Goal: Task Accomplishment & Management: Complete application form

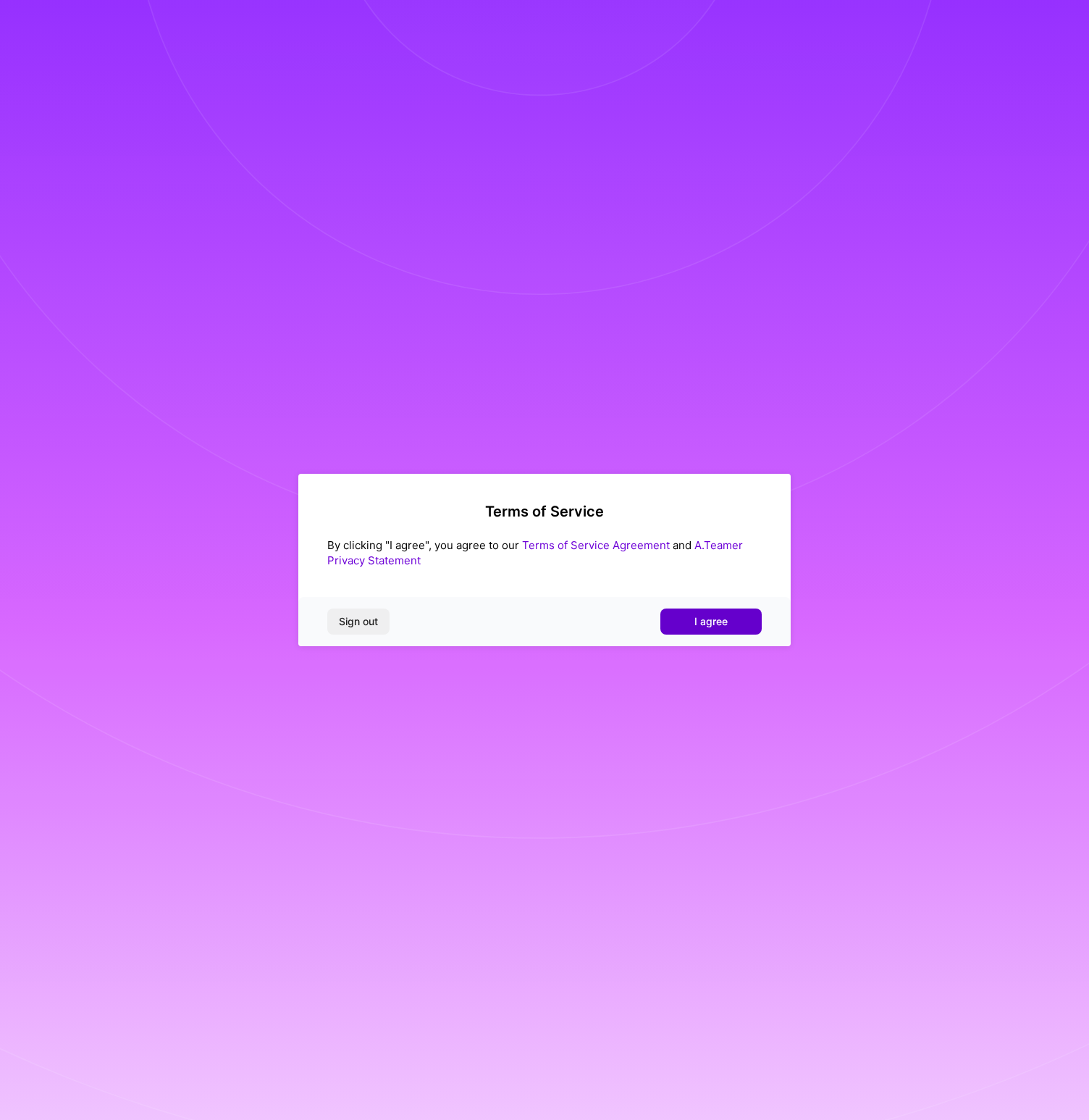
click at [694, 631] on button "I agree" at bounding box center [711, 621] width 101 height 26
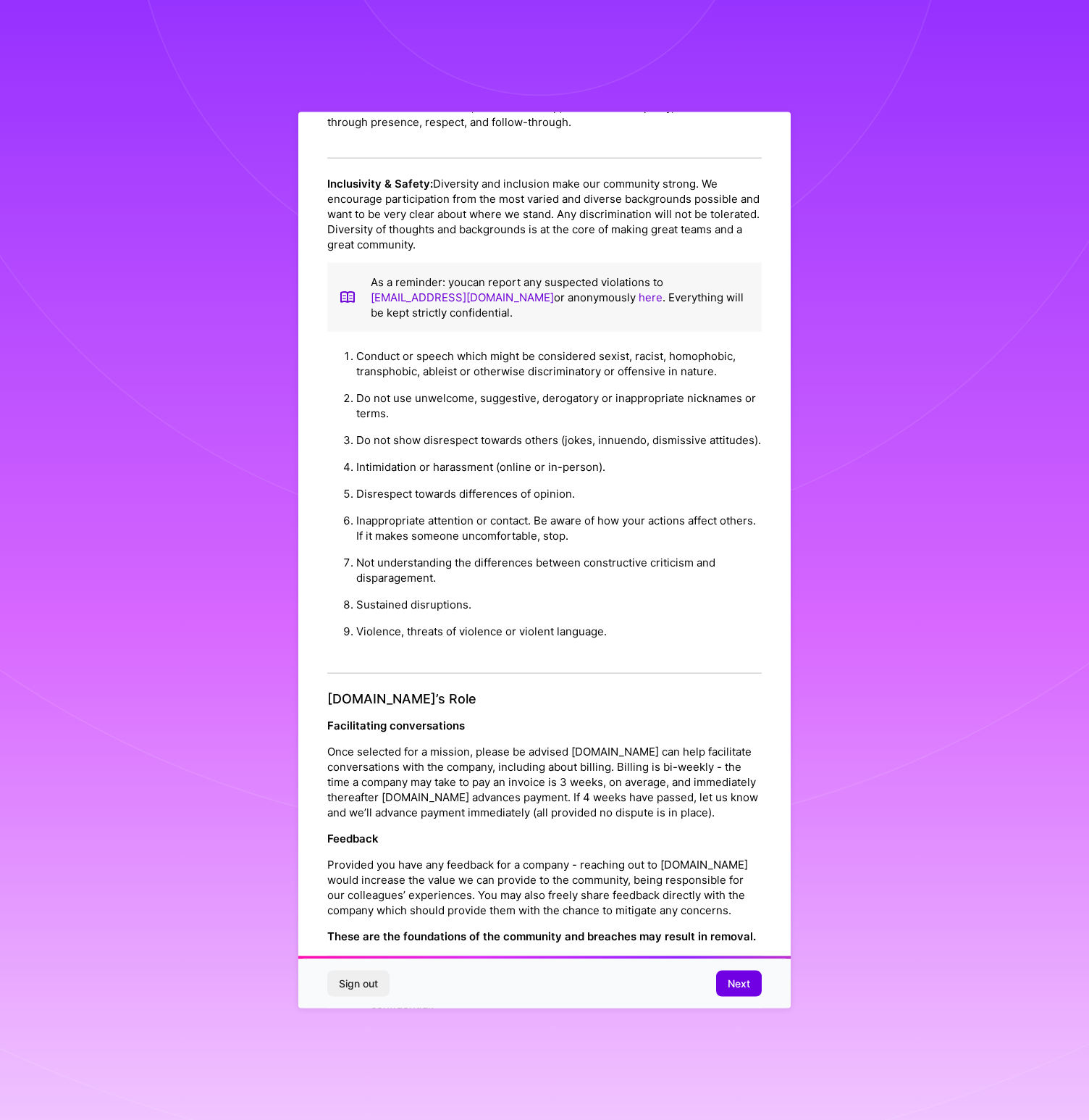
scroll to position [93, 0]
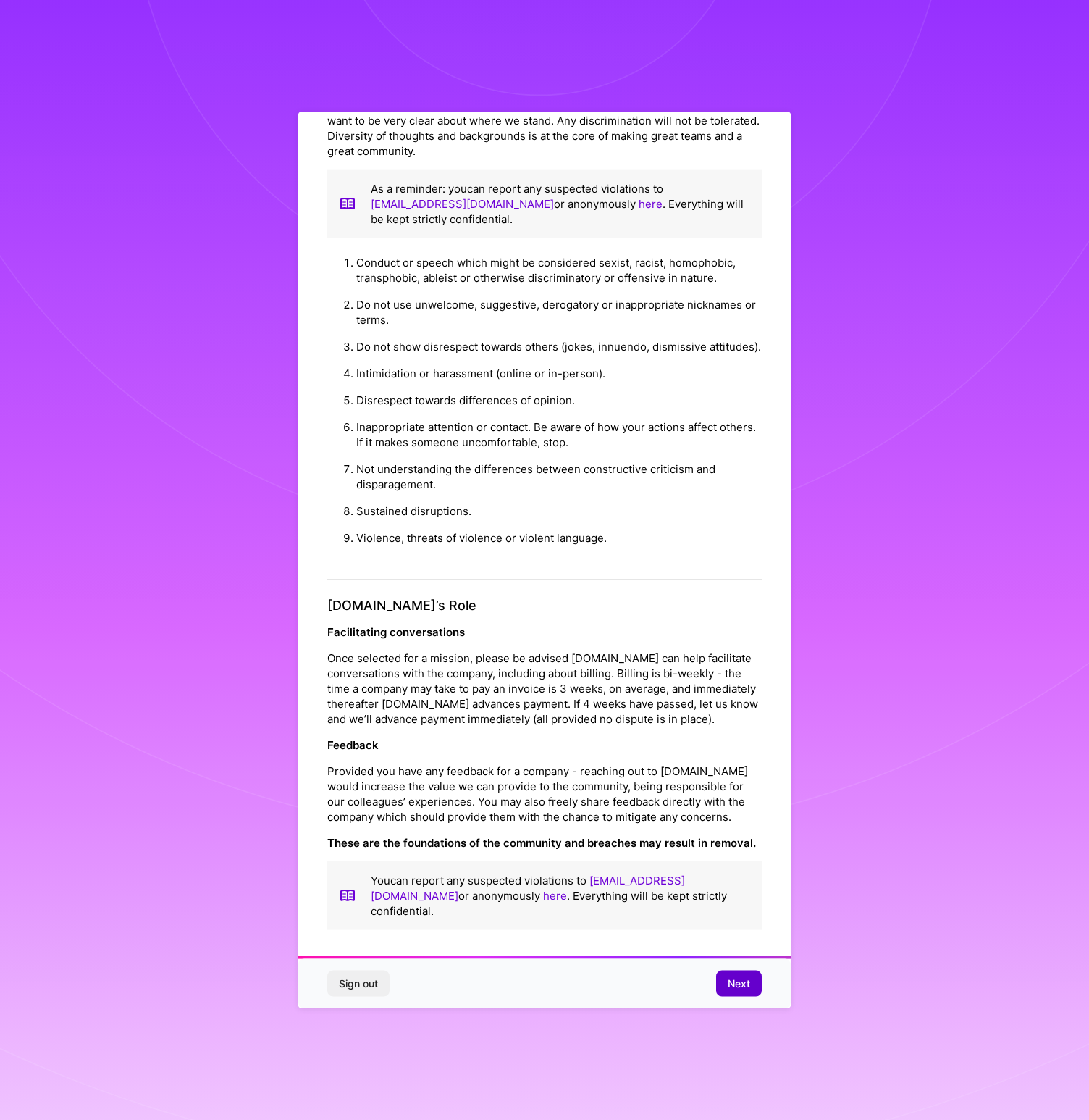
click at [739, 984] on span "Next" at bounding box center [739, 982] width 22 height 14
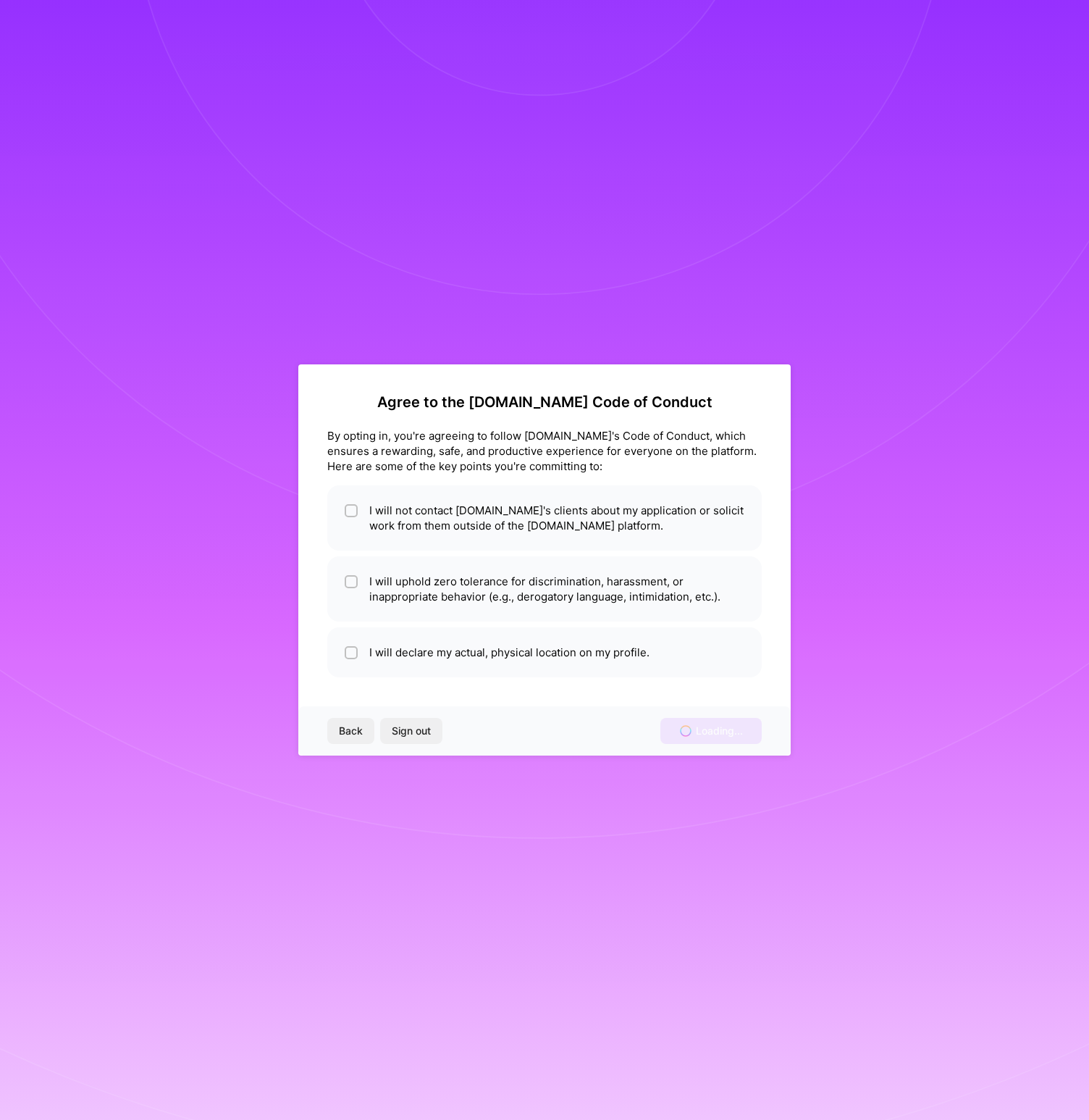
scroll to position [0, 0]
click at [346, 505] on div at bounding box center [351, 510] width 13 height 13
checkbox input "true"
click at [357, 583] on div at bounding box center [351, 581] width 13 height 13
checkbox input "true"
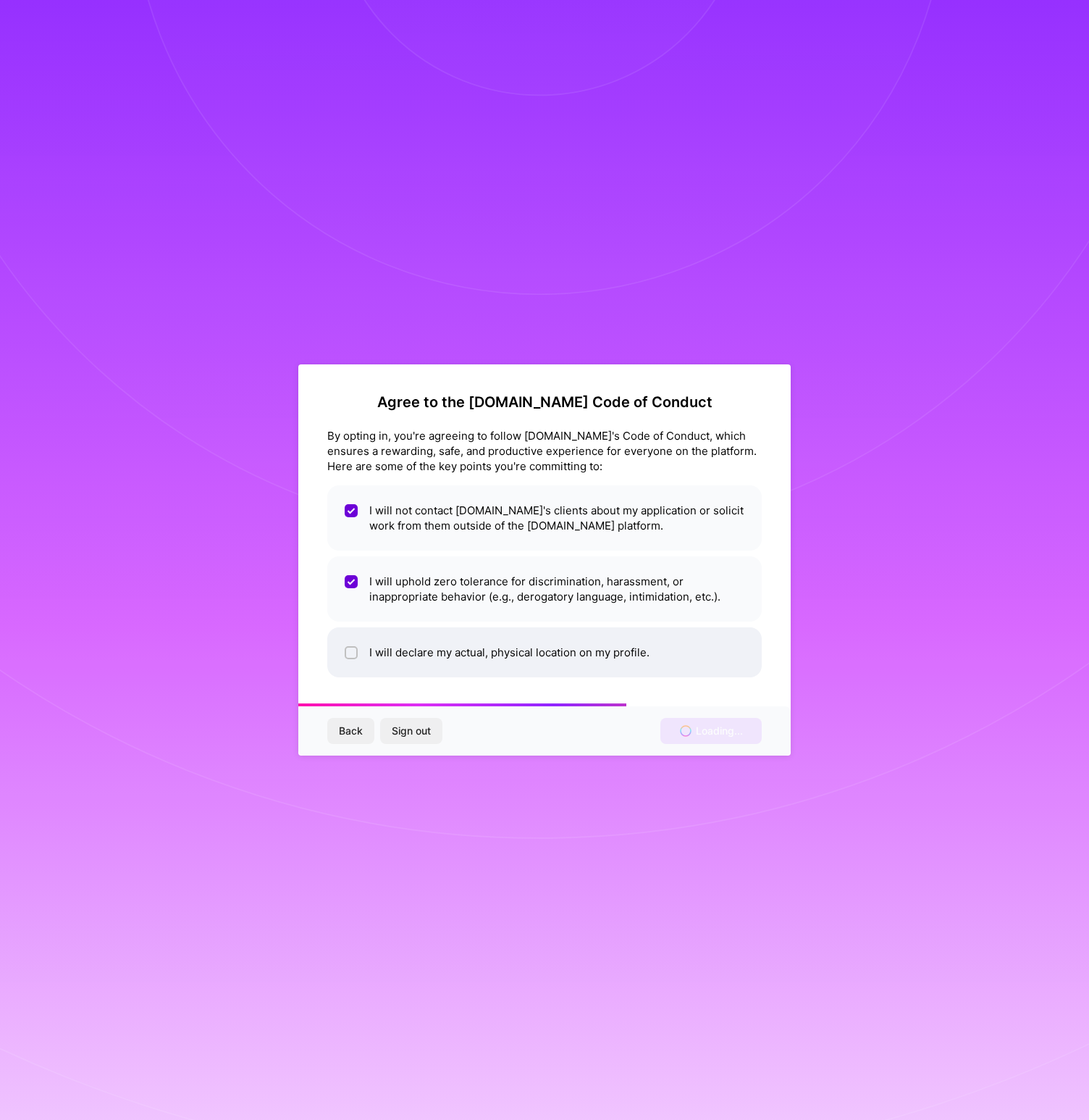
click at [346, 640] on li "I will declare my actual, physical location on my profile." at bounding box center [544, 652] width 434 height 50
click at [883, 725] on div "Agree to the A.Team Code of Conduct By opting in, you're agreeing to follow A.T…" at bounding box center [544, 560] width 1089 height 1120
click at [740, 724] on div "Back Sign out Loading..." at bounding box center [544, 731] width 492 height 49
click at [699, 727] on div "Back Sign out Loading..." at bounding box center [544, 731] width 492 height 49
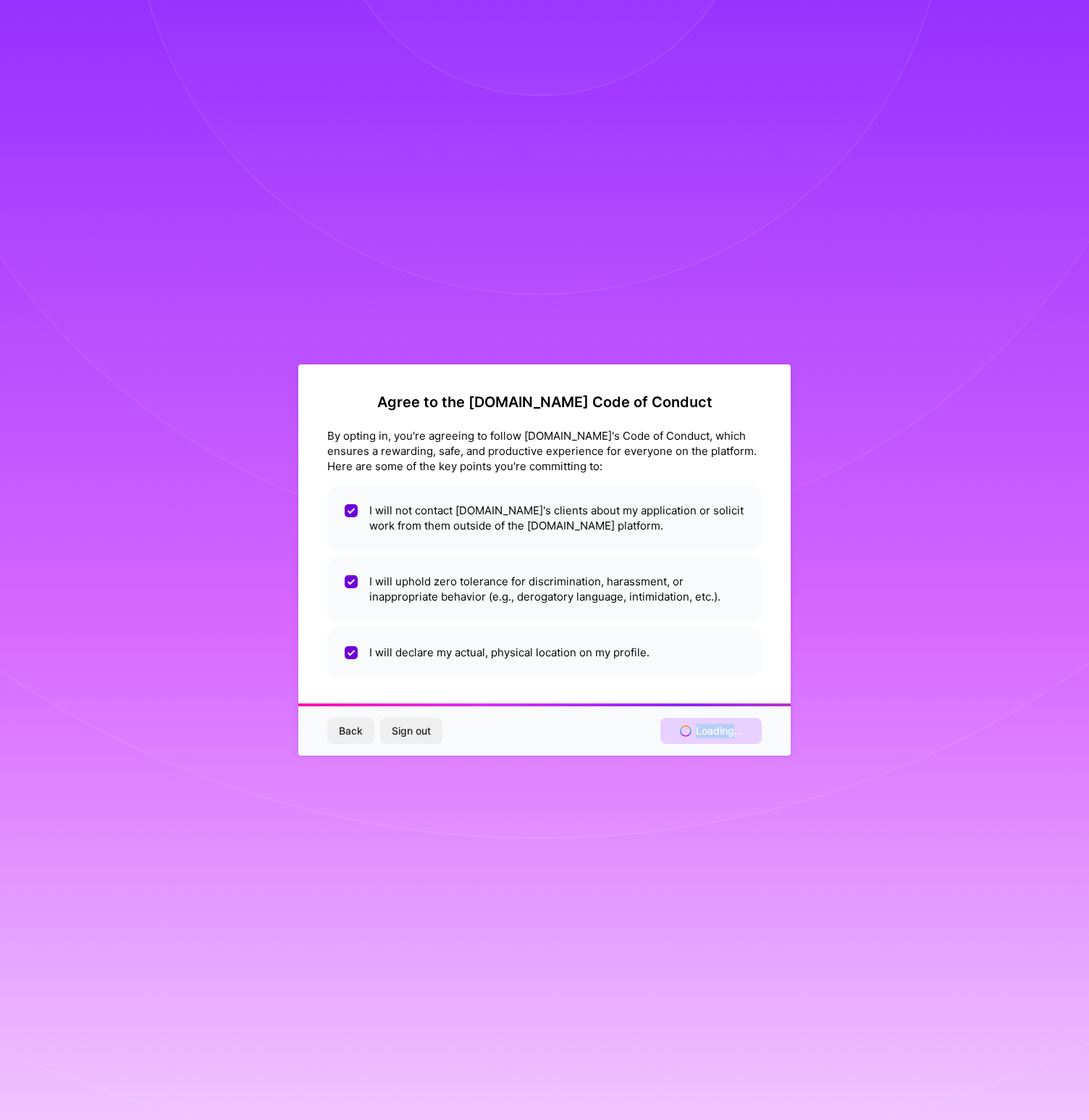
click at [709, 726] on div "Back Sign out Loading..." at bounding box center [544, 731] width 492 height 49
click at [442, 652] on li "I will declare my actual, physical location on my profile." at bounding box center [544, 652] width 434 height 50
click at [427, 649] on li "I will declare my actual, physical location on my profile." at bounding box center [544, 652] width 434 height 50
checkbox input "true"
click at [454, 600] on li "I will uphold zero tolerance for discrimination, harassment, or inappropriate b…" at bounding box center [544, 589] width 434 height 65
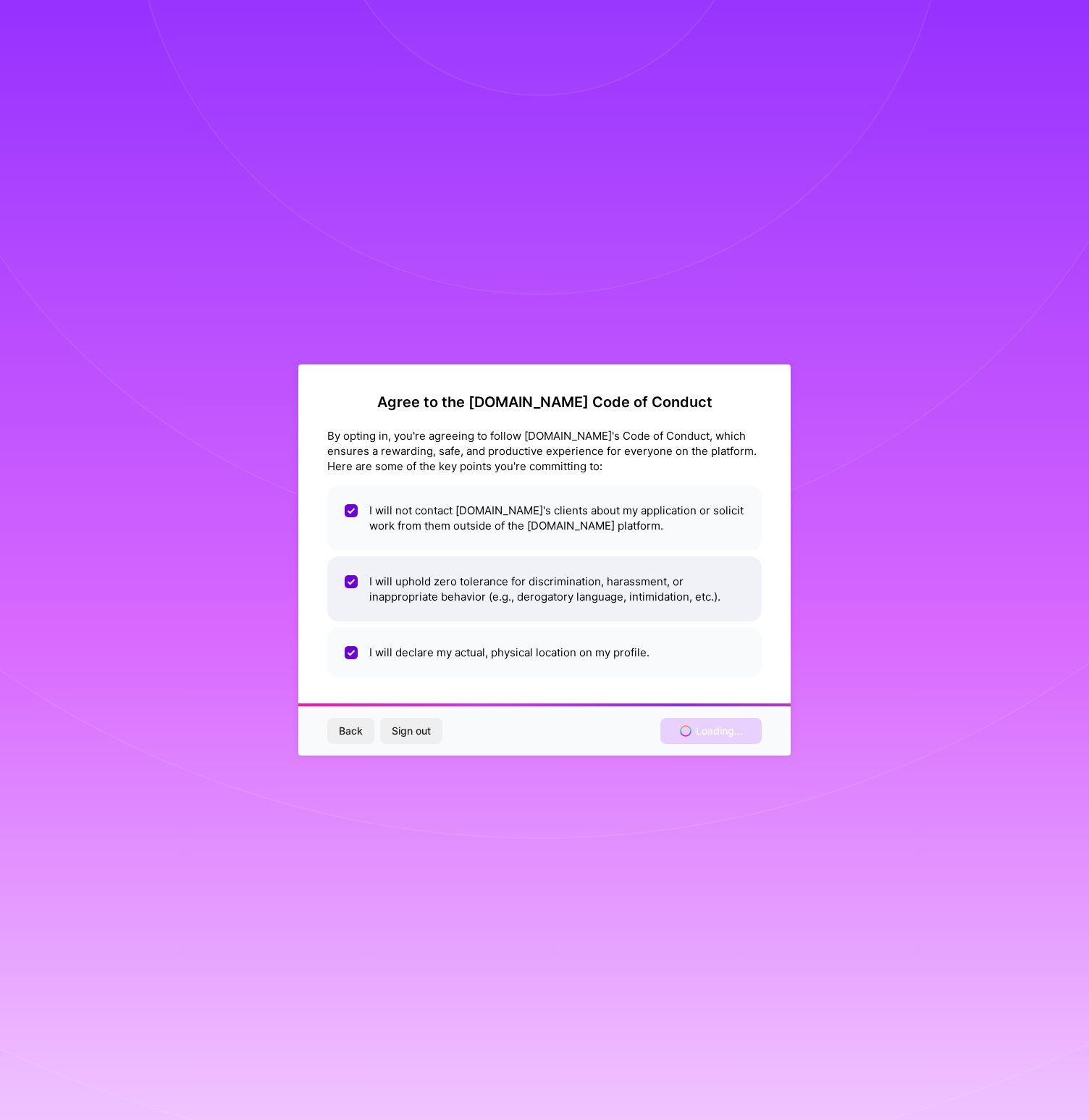
checkbox input "false"
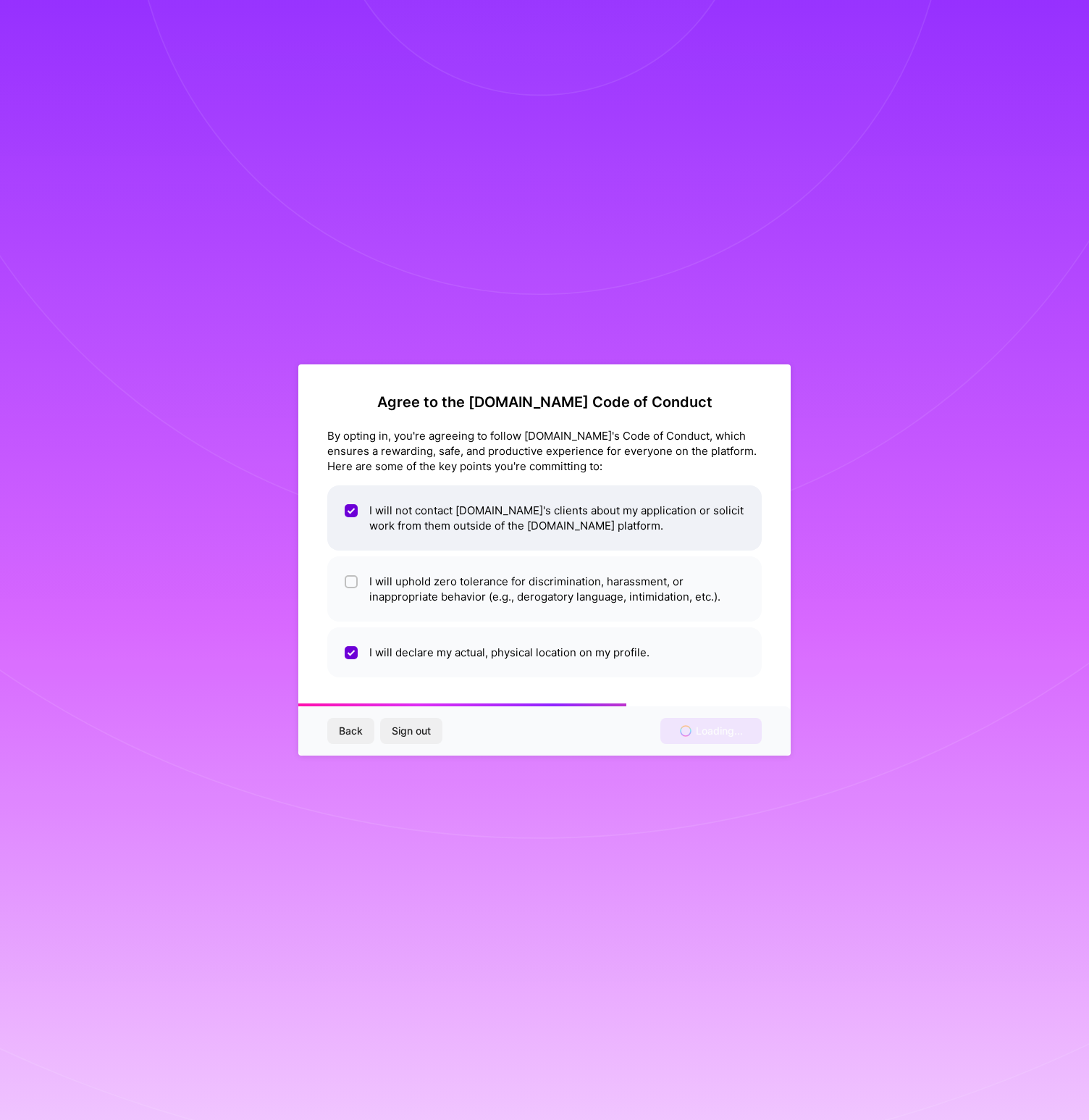
click at [475, 532] on li "I will not contact [DOMAIN_NAME]'s clients about my application or solicit work…" at bounding box center [544, 517] width 434 height 65
checkbox input "false"
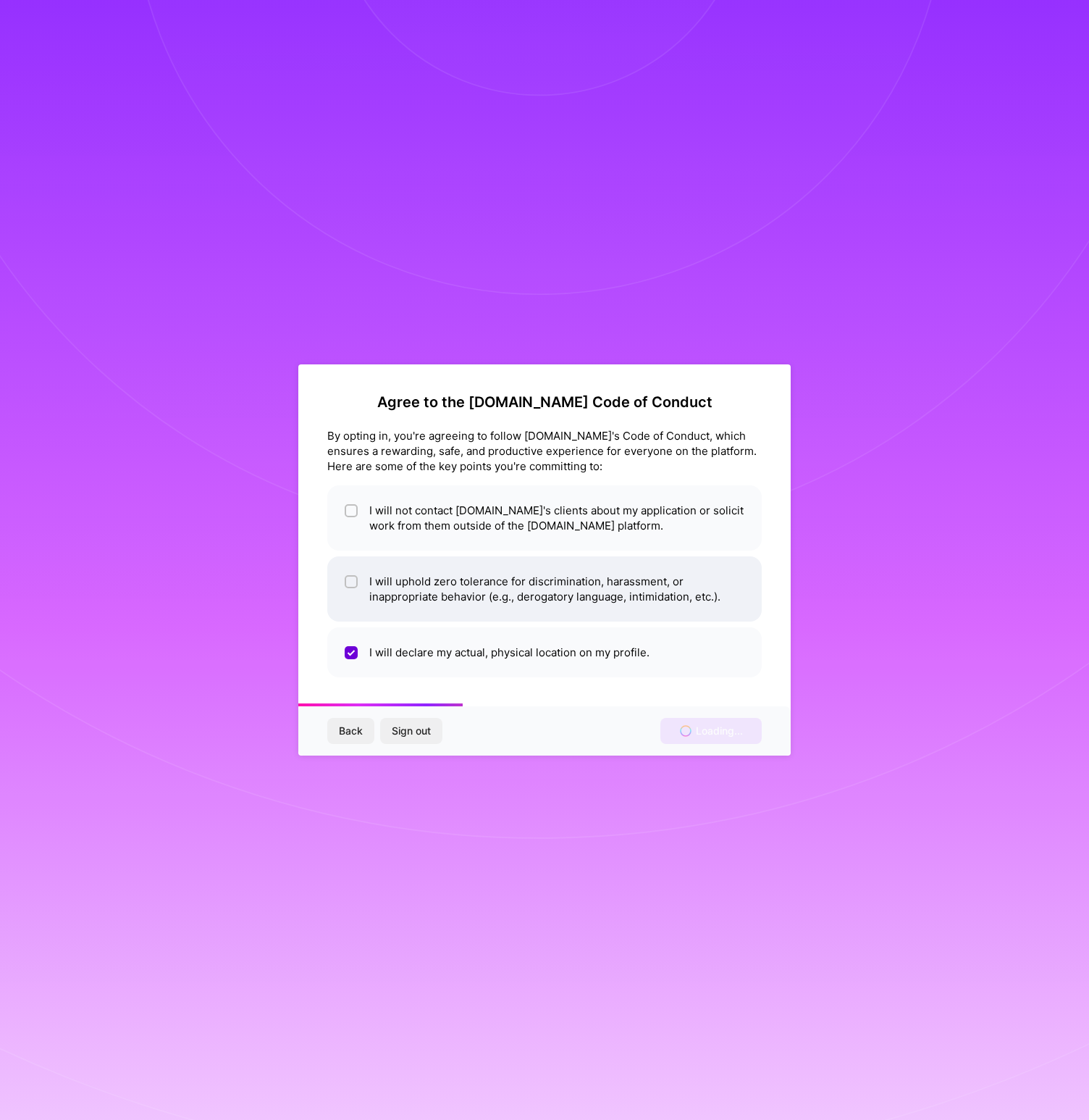
drag, startPoint x: 460, startPoint y: 592, endPoint x: 460, endPoint y: 606, distance: 14.0
click at [460, 592] on li "I will uphold zero tolerance for discrimination, harassment, or inappropriate b…" at bounding box center [544, 589] width 434 height 65
checkbox input "true"
click at [462, 662] on li "I will declare my actual, physical location on my profile." at bounding box center [544, 652] width 434 height 50
checkbox input "false"
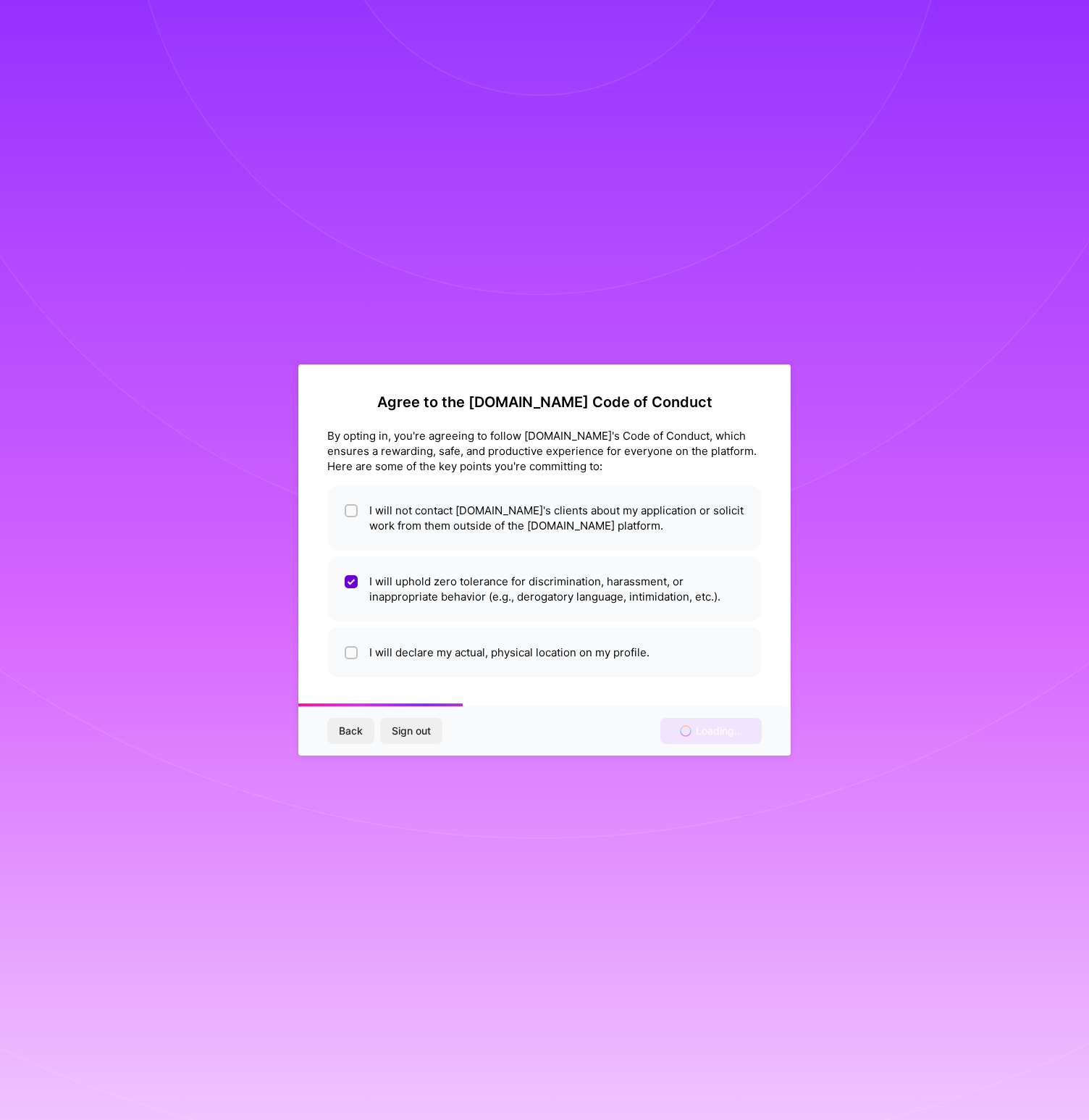
click at [358, 724] on span "Back" at bounding box center [351, 730] width 24 height 14
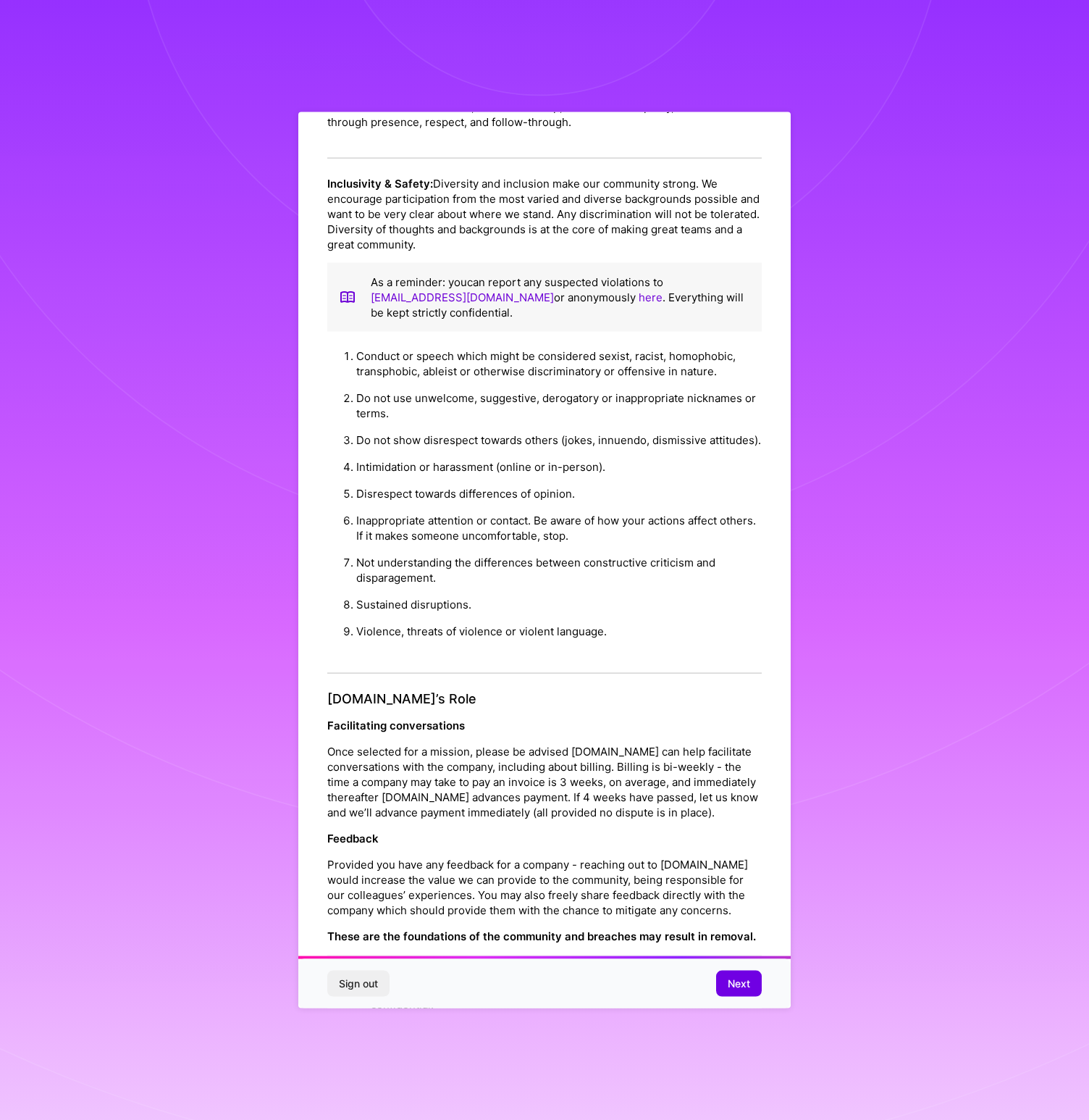
scroll to position [93, 0]
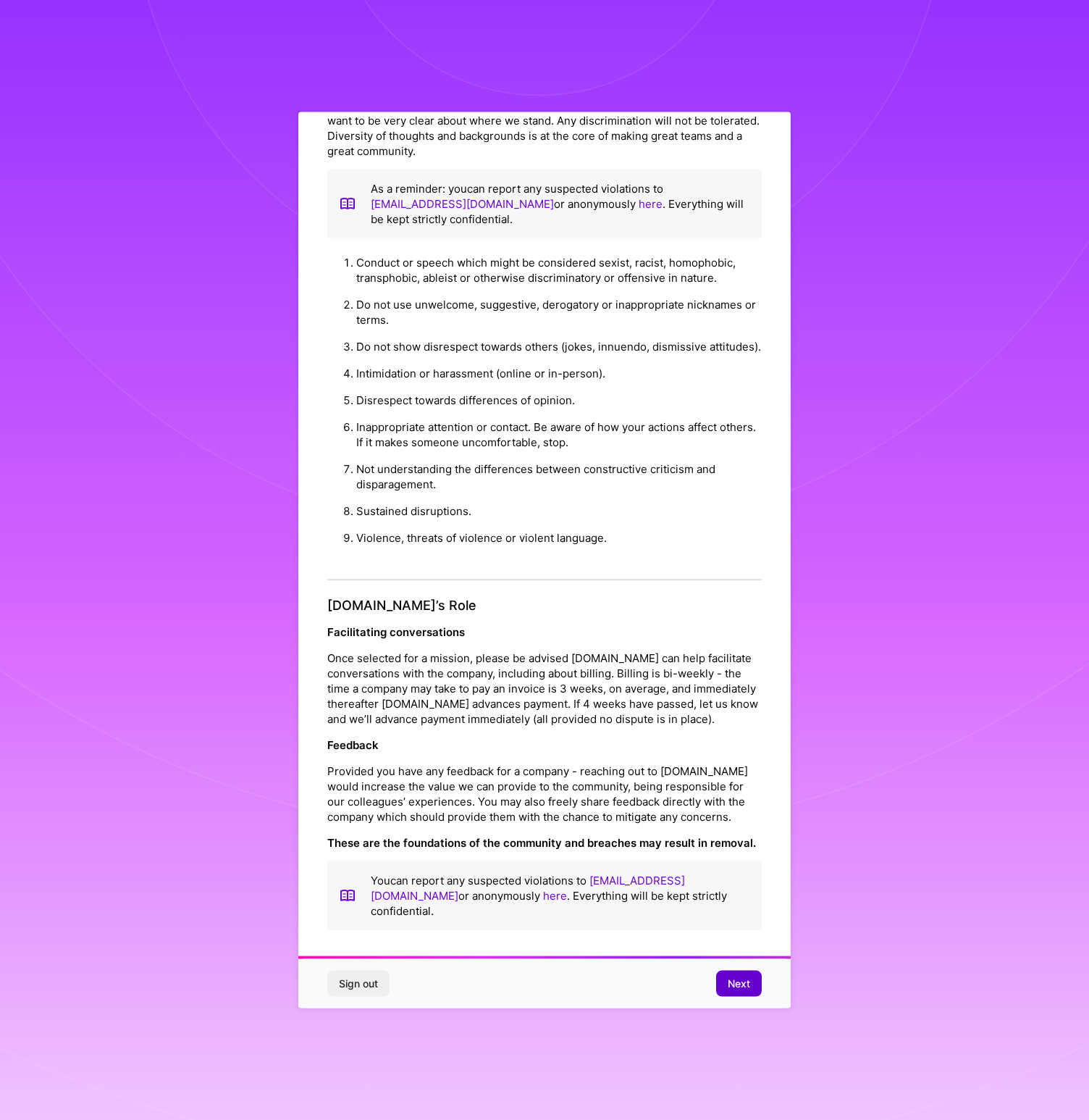
click at [726, 986] on button "Next" at bounding box center [738, 983] width 45 height 26
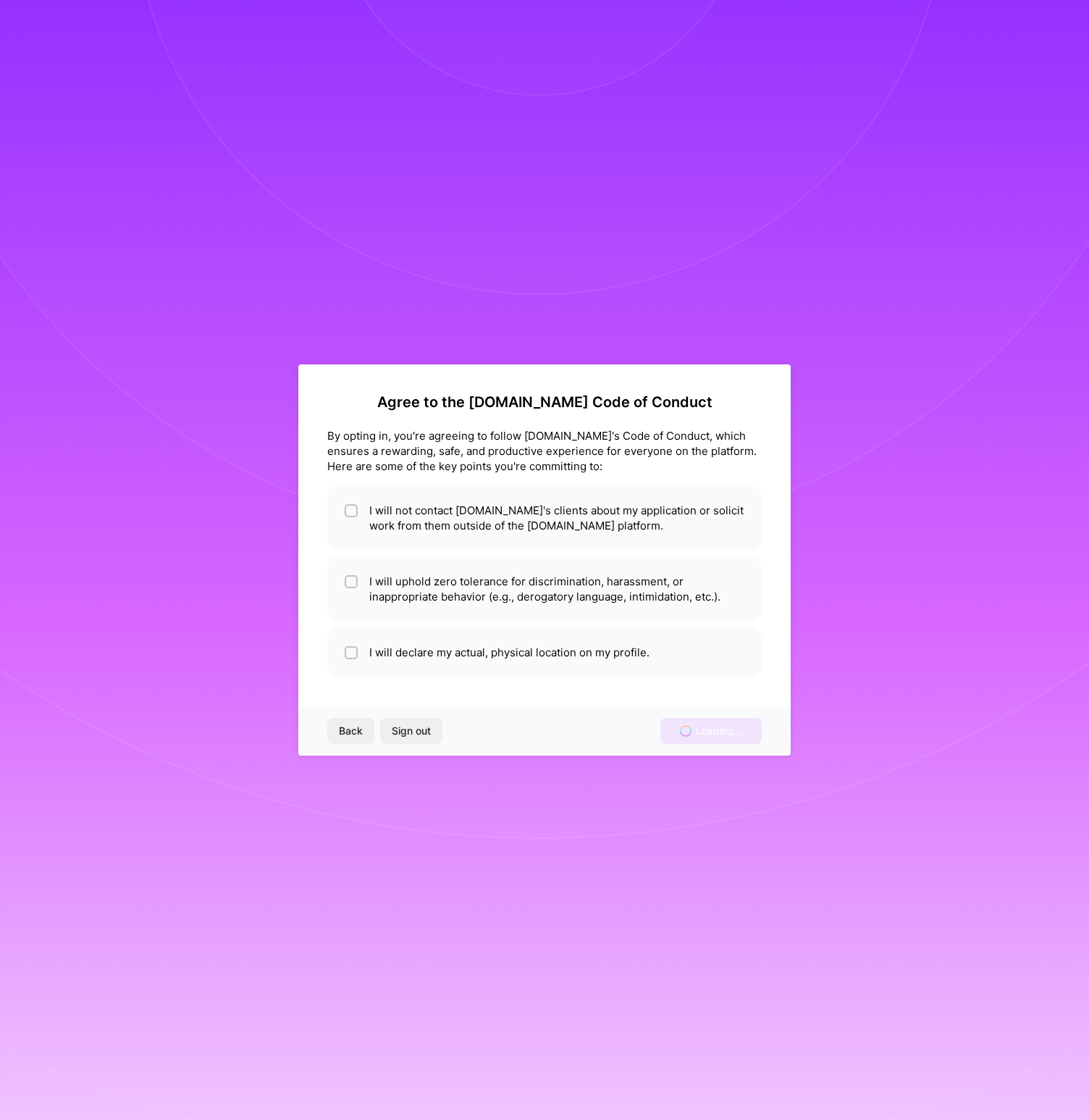
scroll to position [0, 0]
click at [346, 657] on div at bounding box center [351, 652] width 13 height 13
checkbox input "true"
click at [352, 597] on span at bounding box center [351, 589] width 13 height 31
checkbox input "true"
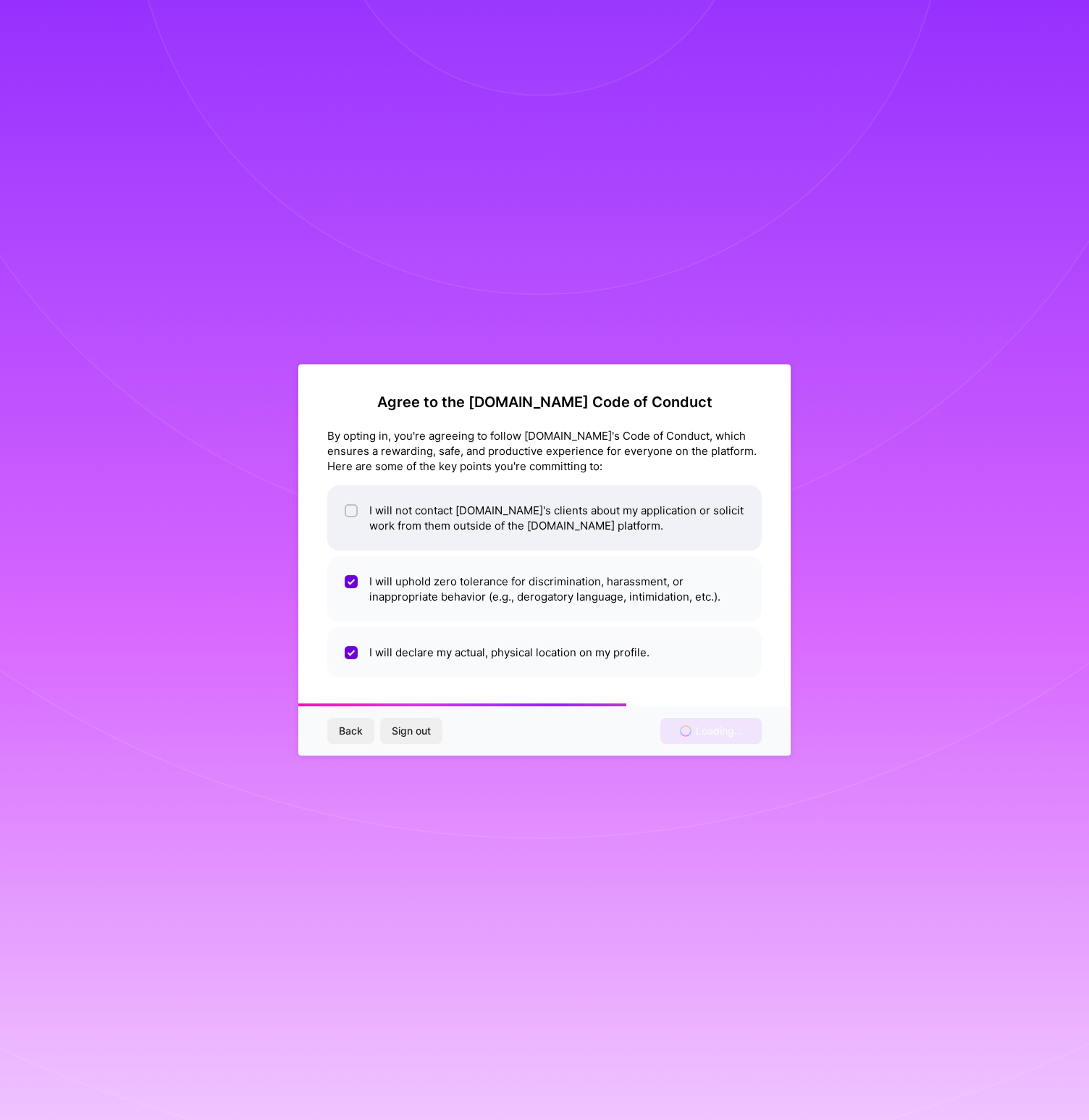
click at [354, 513] on input "checkbox" at bounding box center [353, 511] width 10 height 10
checkbox input "true"
click at [685, 734] on div "Back Sign out Loading..." at bounding box center [544, 731] width 492 height 49
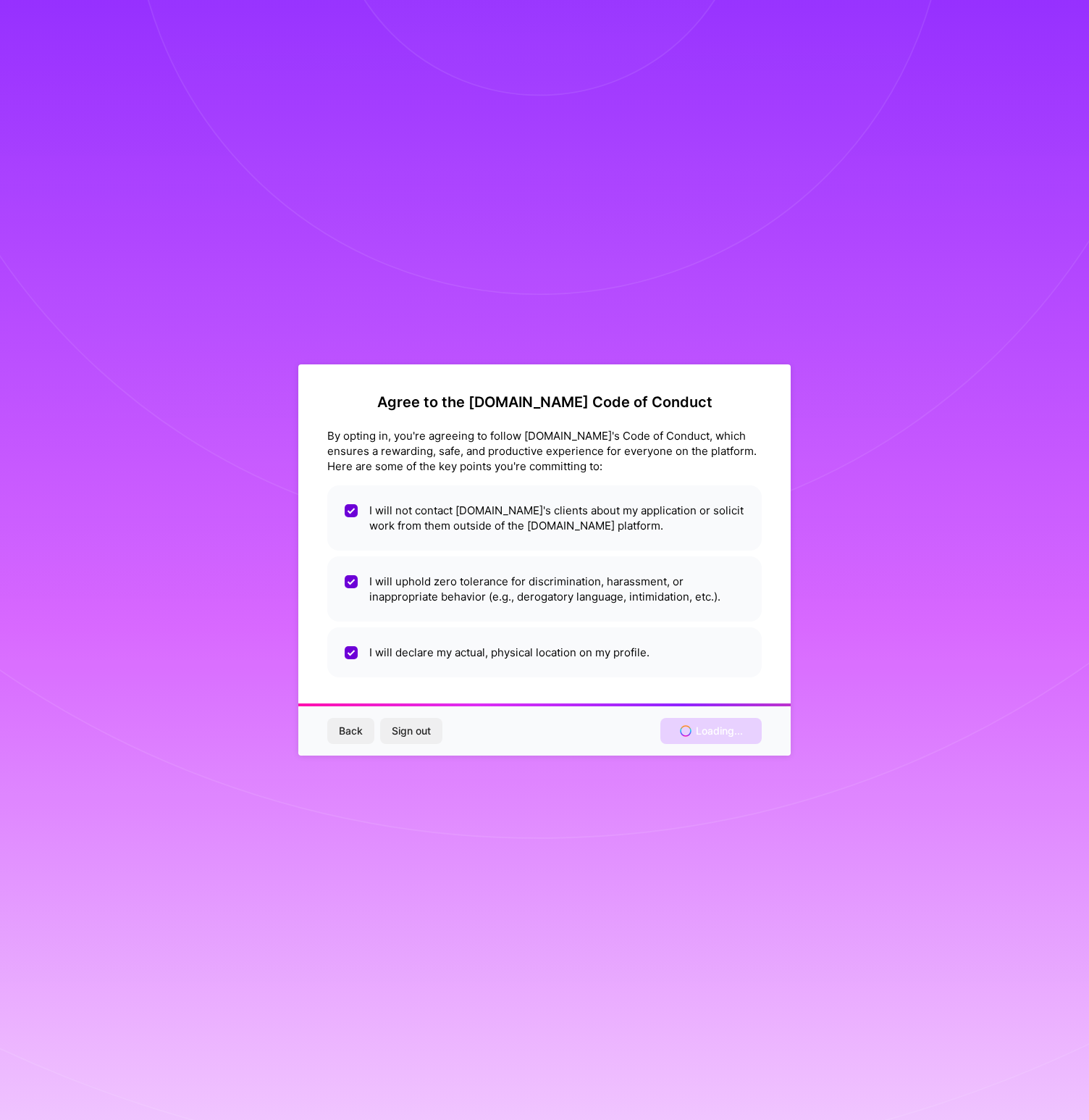
click at [685, 734] on div "Back Sign out Loading..." at bounding box center [544, 731] width 492 height 49
click at [650, 733] on div "Back Sign out Loading..." at bounding box center [544, 731] width 492 height 49
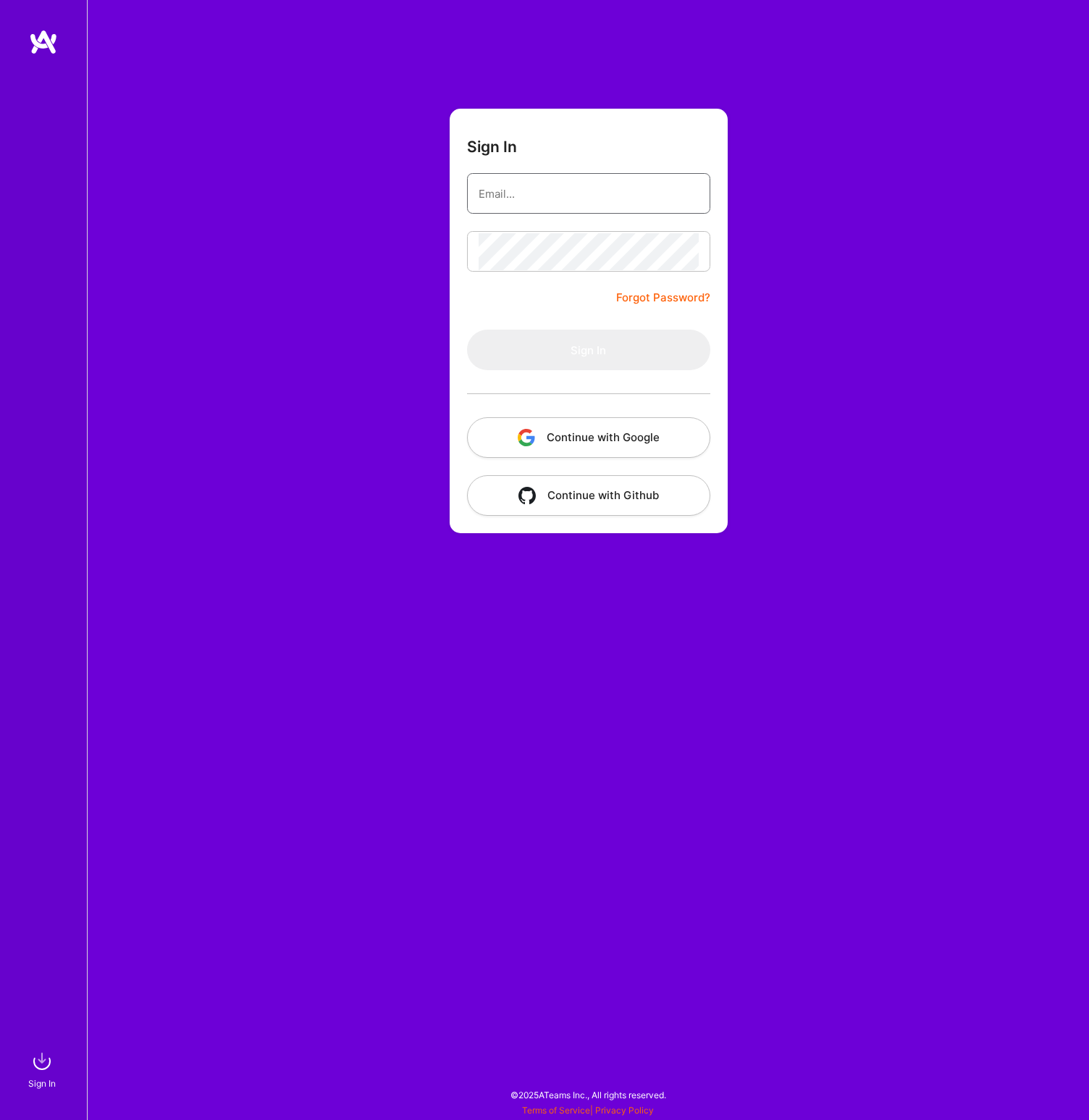
click at [567, 194] on input "email" at bounding box center [589, 194] width 220 height 37
type input "[EMAIL_ADDRESS][DOMAIN_NAME]"
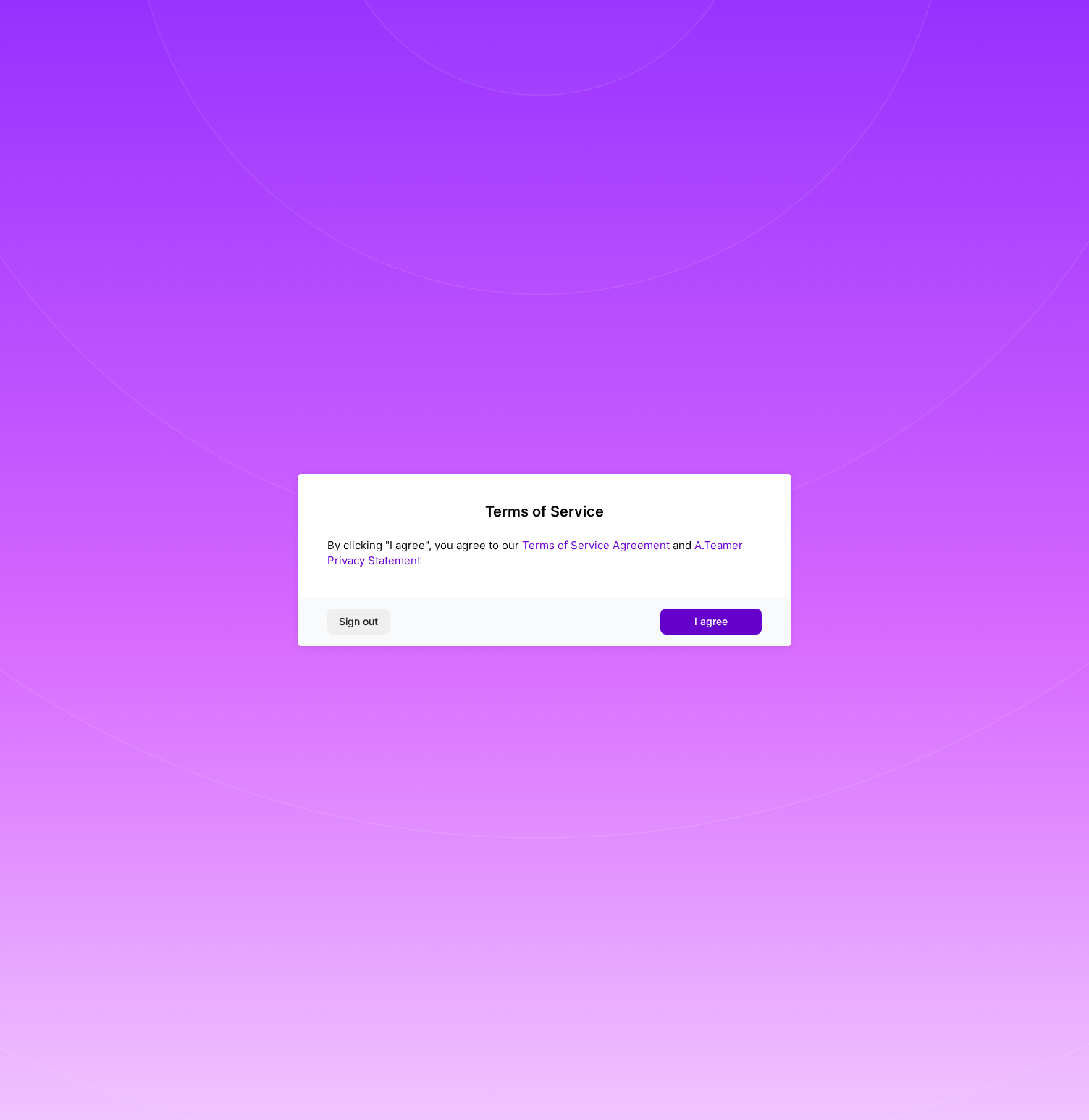
click at [682, 618] on button "I agree" at bounding box center [711, 621] width 101 height 26
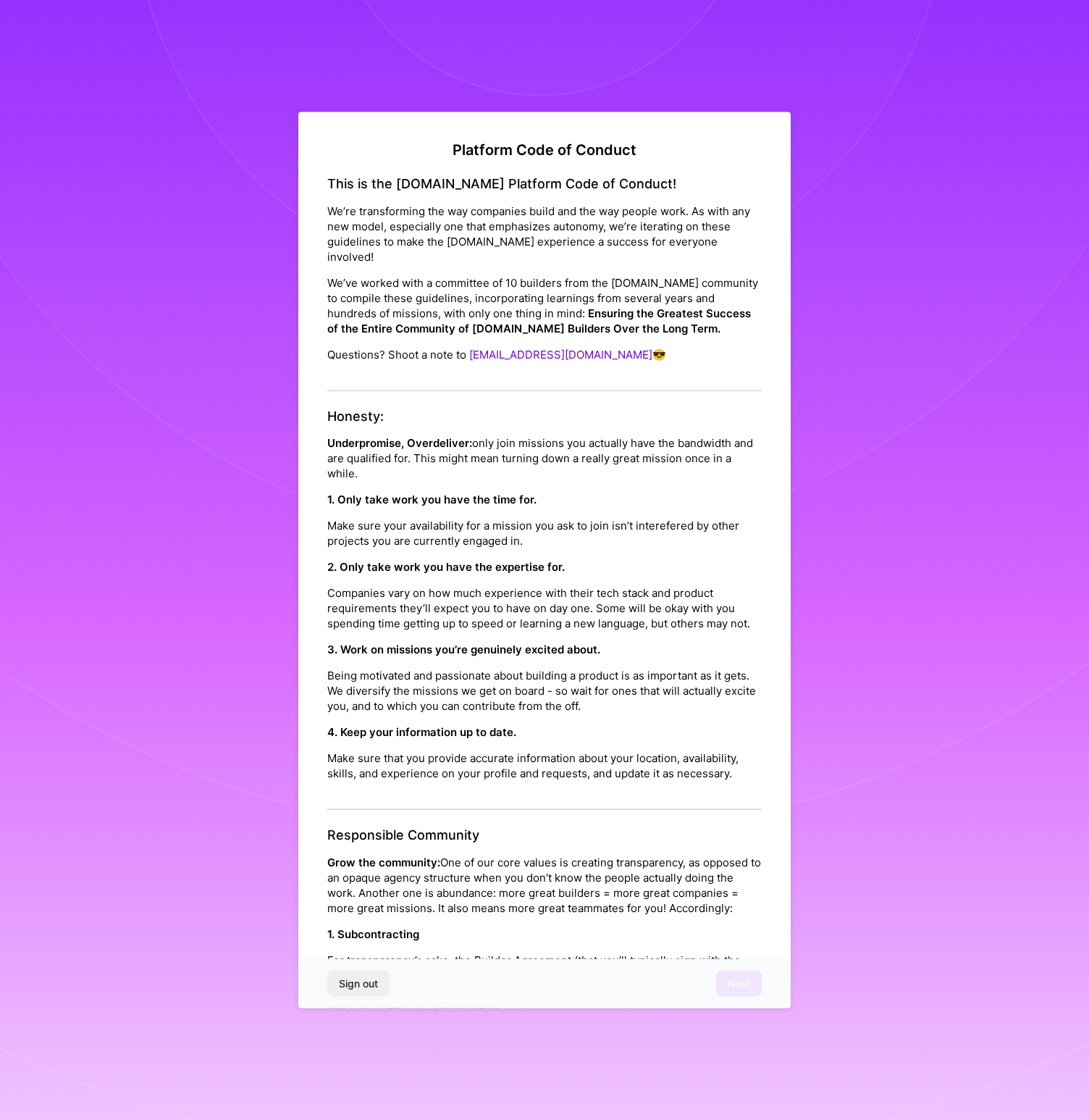
scroll to position [1110, 0]
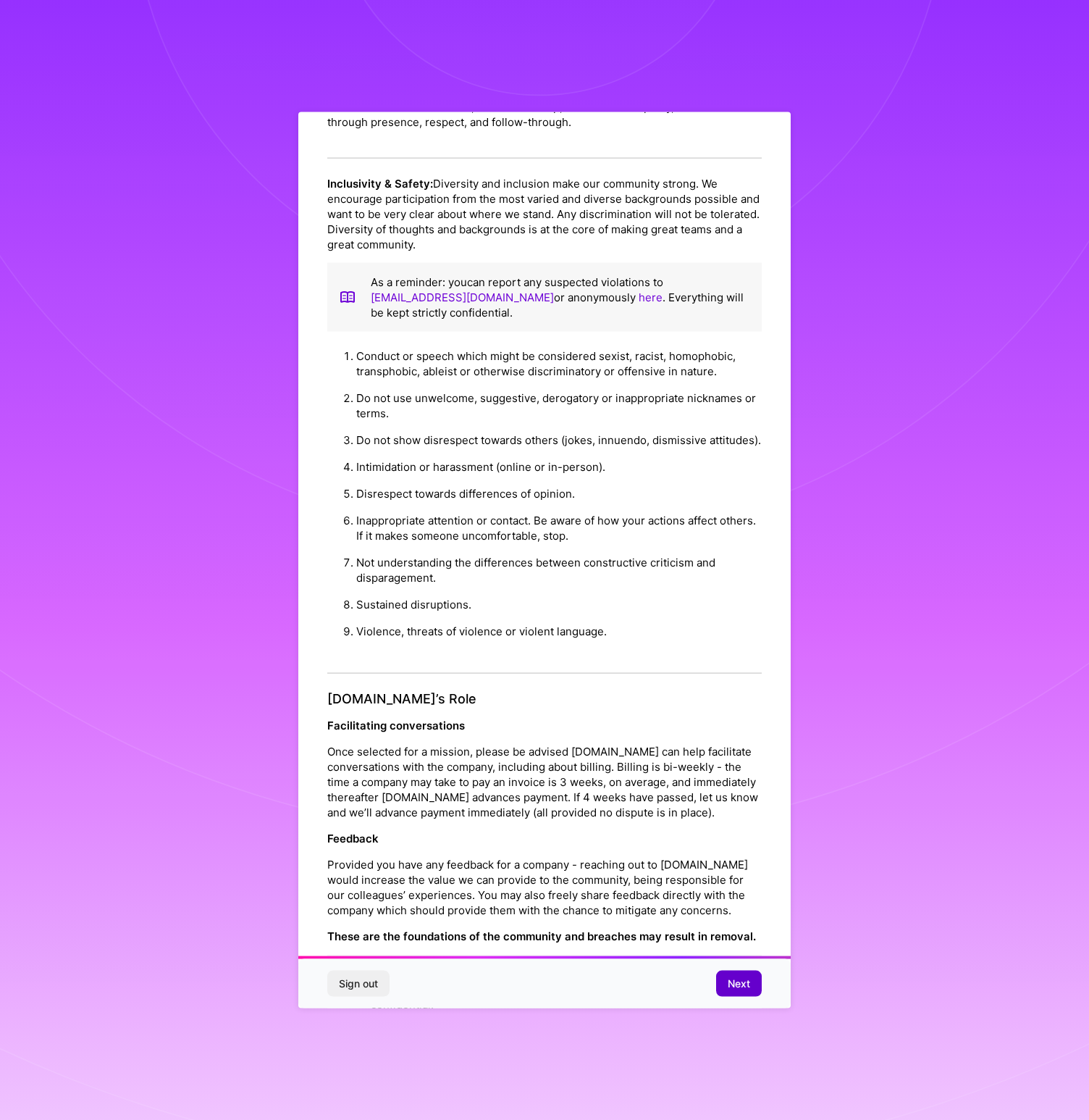
click at [743, 984] on span "Next" at bounding box center [739, 982] width 22 height 14
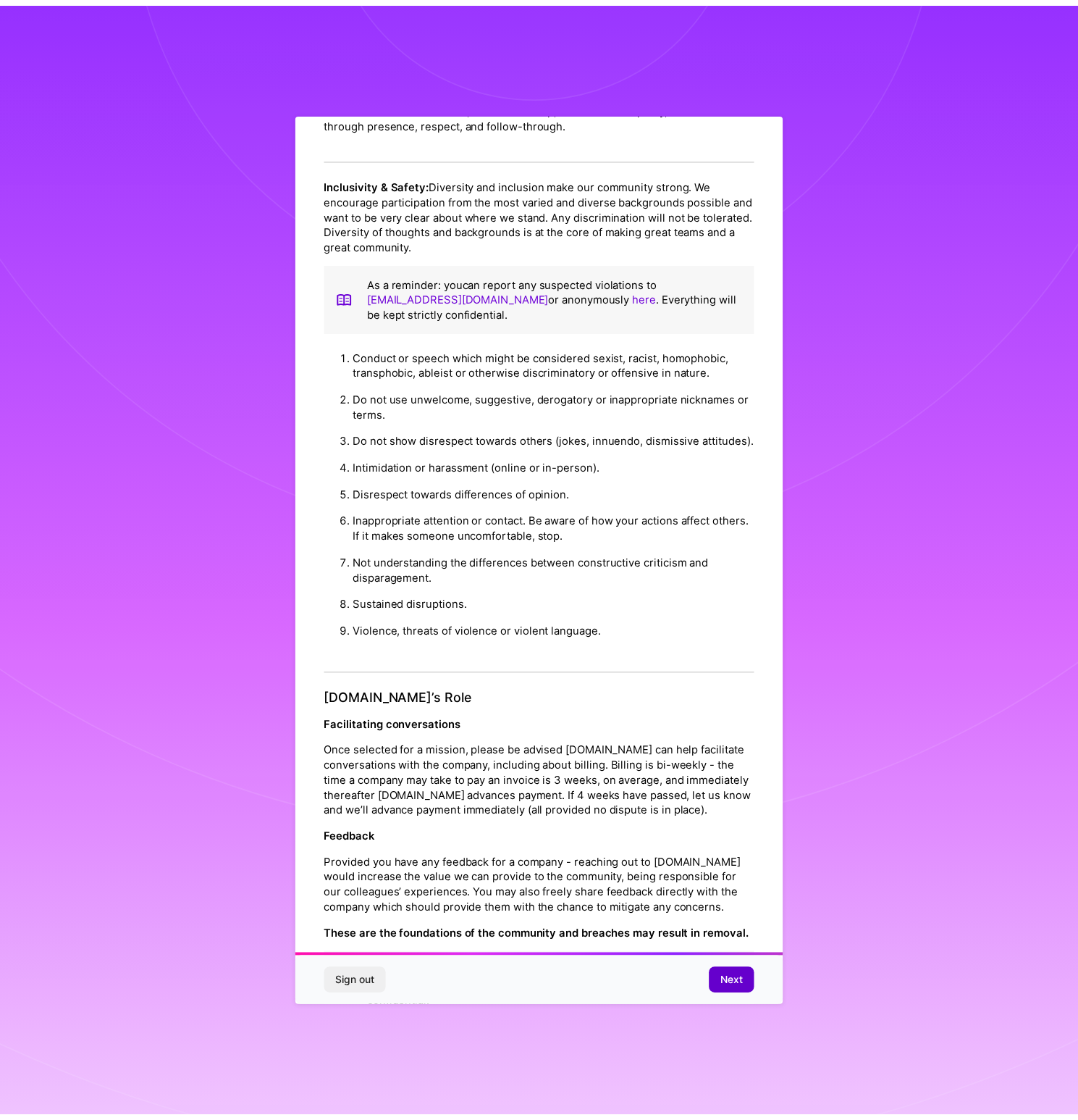
scroll to position [0, 0]
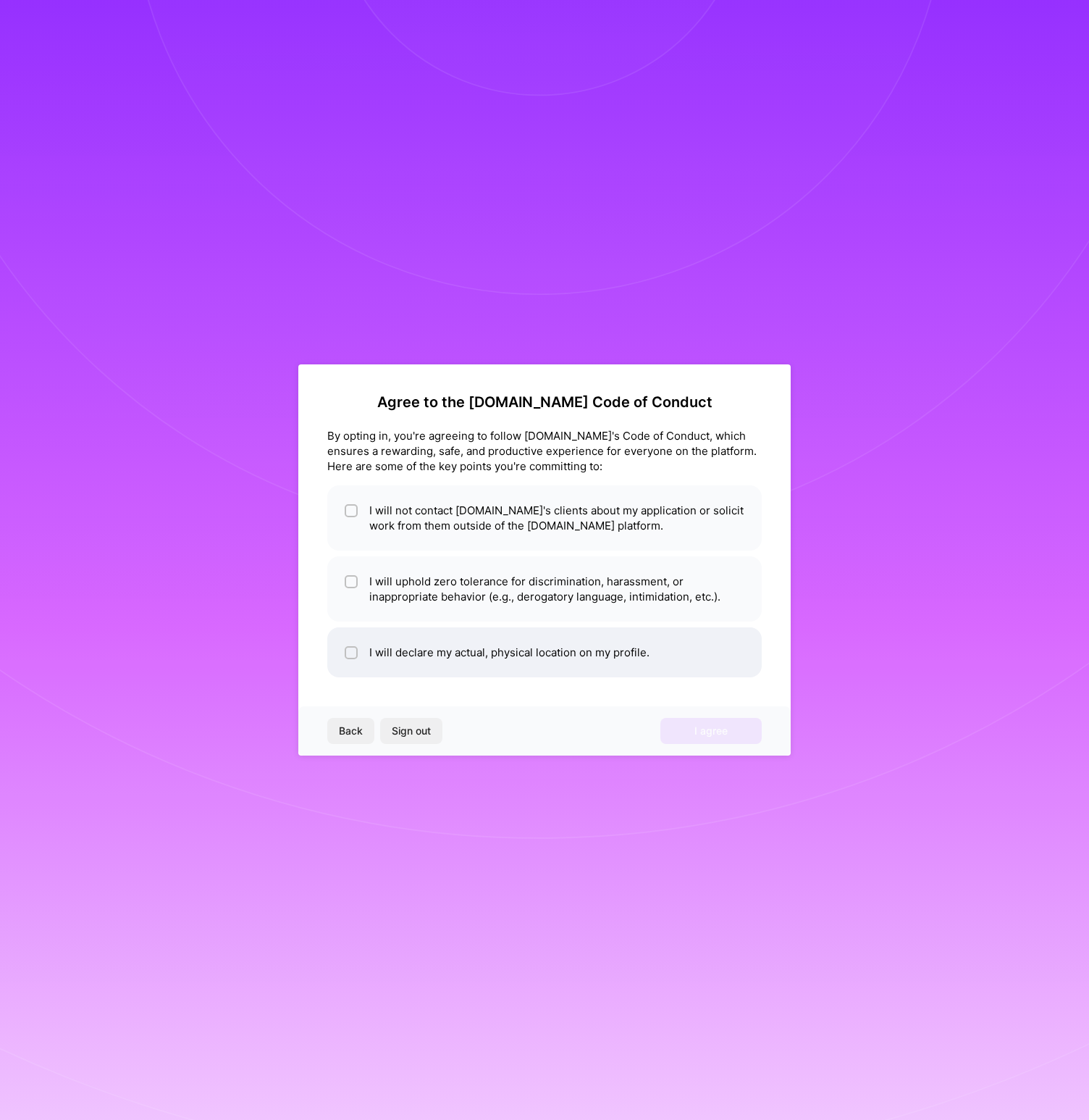
click at [419, 644] on li "I will declare my actual, physical location on my profile." at bounding box center [544, 652] width 434 height 50
checkbox input "true"
click at [417, 609] on li "I will uphold zero tolerance for discrimination, harassment, or inappropriate b…" at bounding box center [544, 589] width 434 height 65
checkbox input "true"
click at [427, 552] on ul "I will not contact [DOMAIN_NAME]'s clients about my application or solicit work…" at bounding box center [544, 581] width 434 height 192
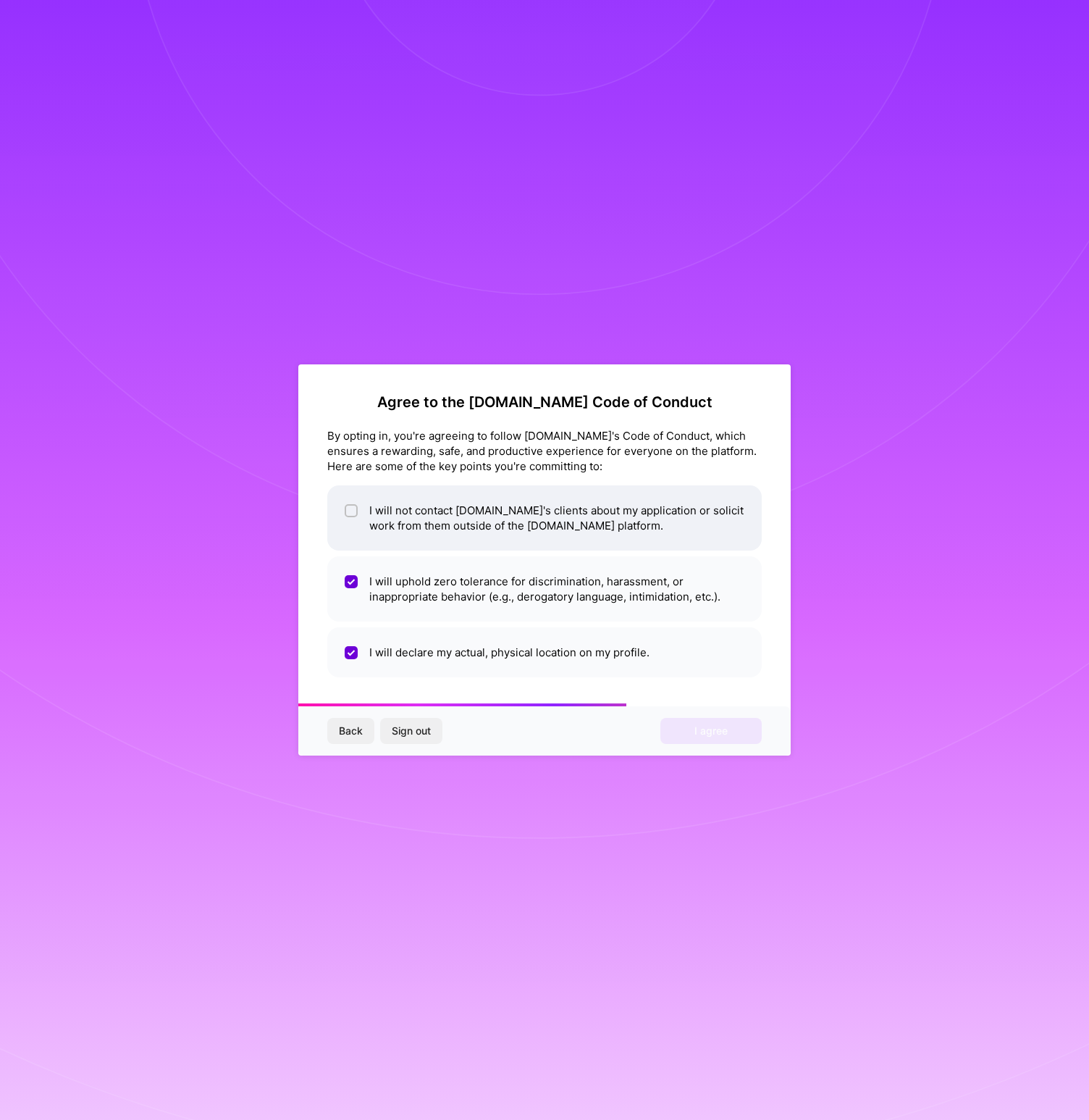
click at [431, 541] on li "I will not contact [DOMAIN_NAME]'s clients about my application or solicit work…" at bounding box center [544, 517] width 434 height 65
checkbox input "true"
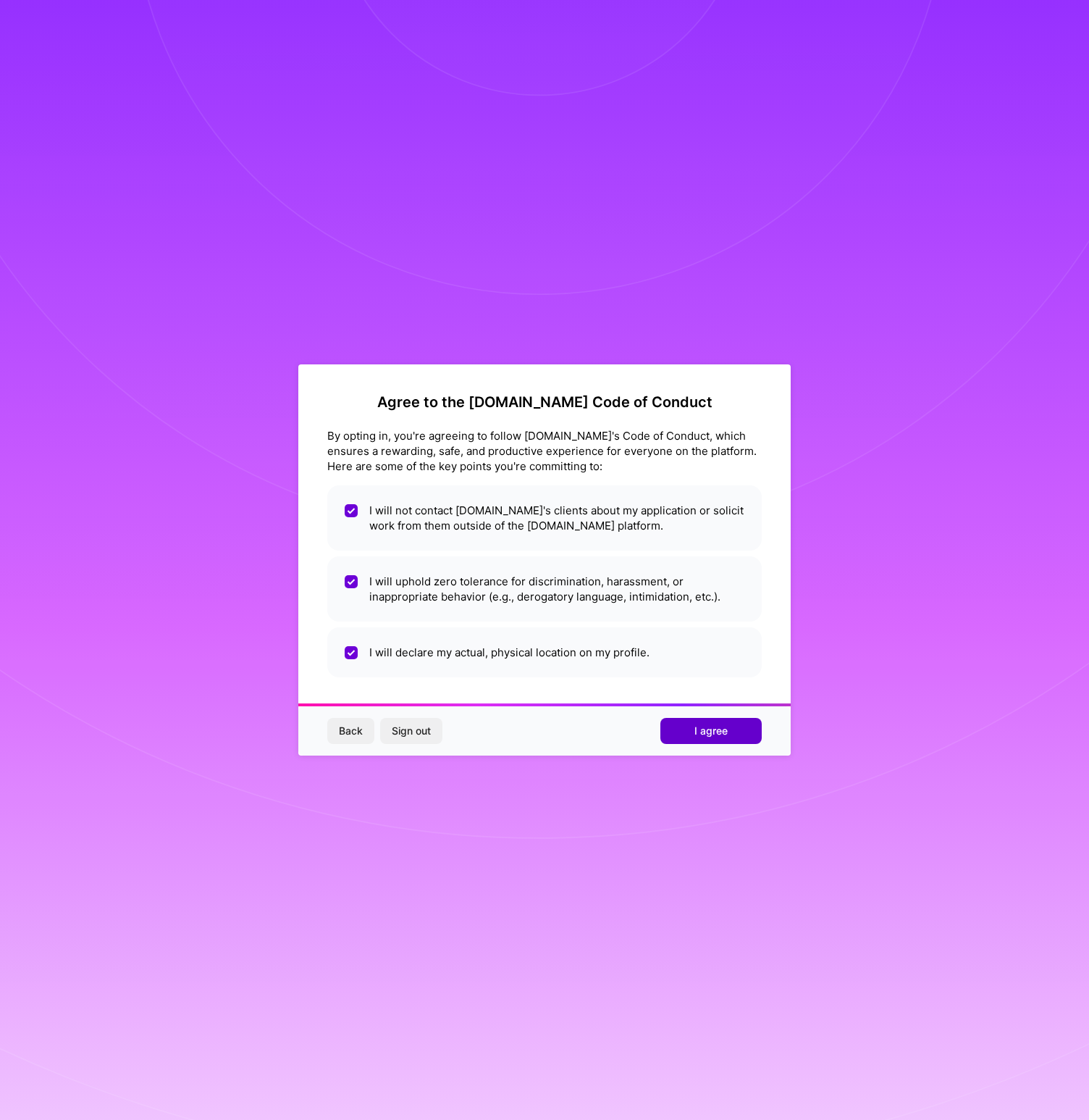
click at [714, 737] on span "I agree" at bounding box center [711, 730] width 34 height 14
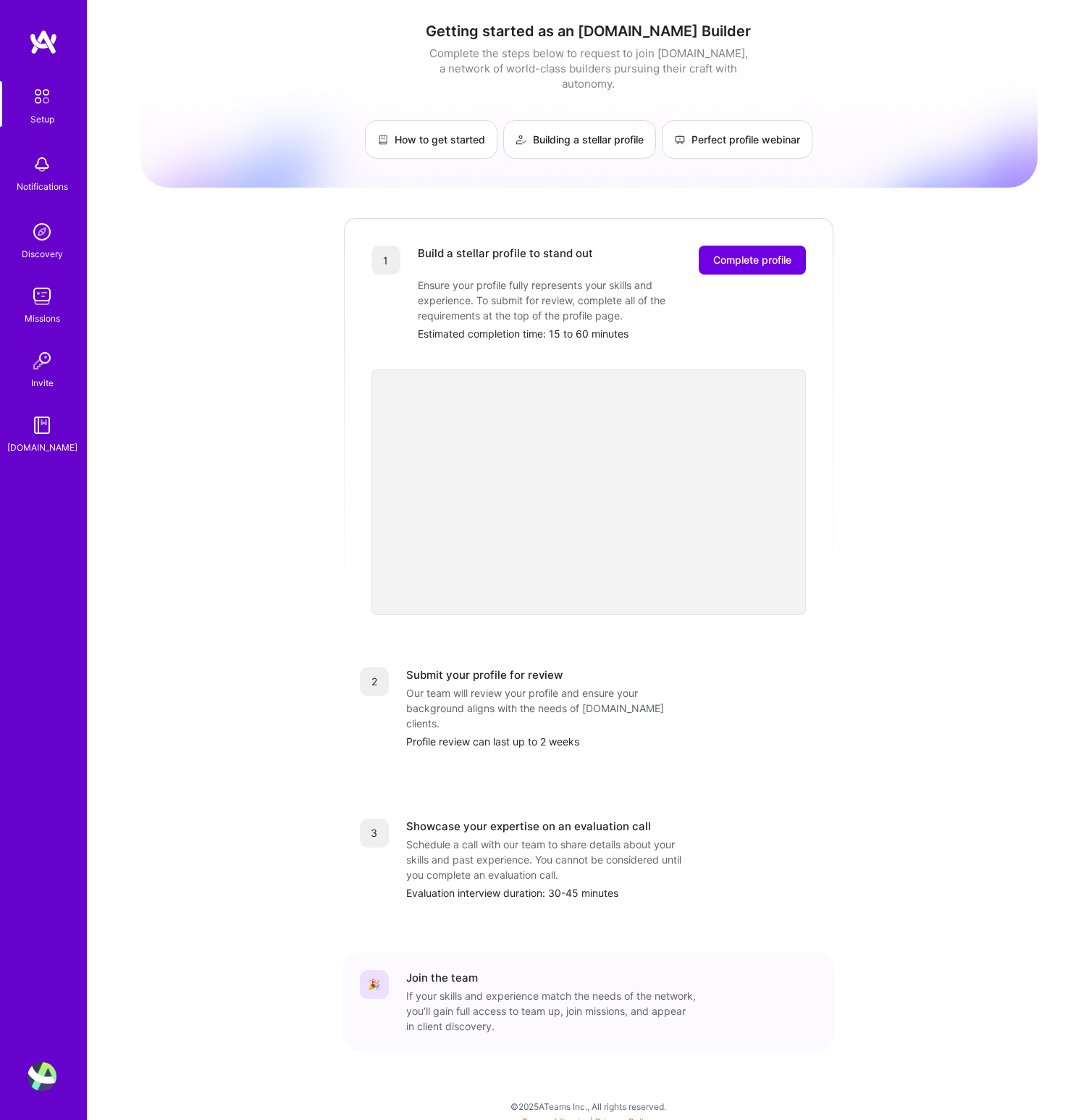
click at [37, 316] on div "Missions" at bounding box center [42, 318] width 36 height 15
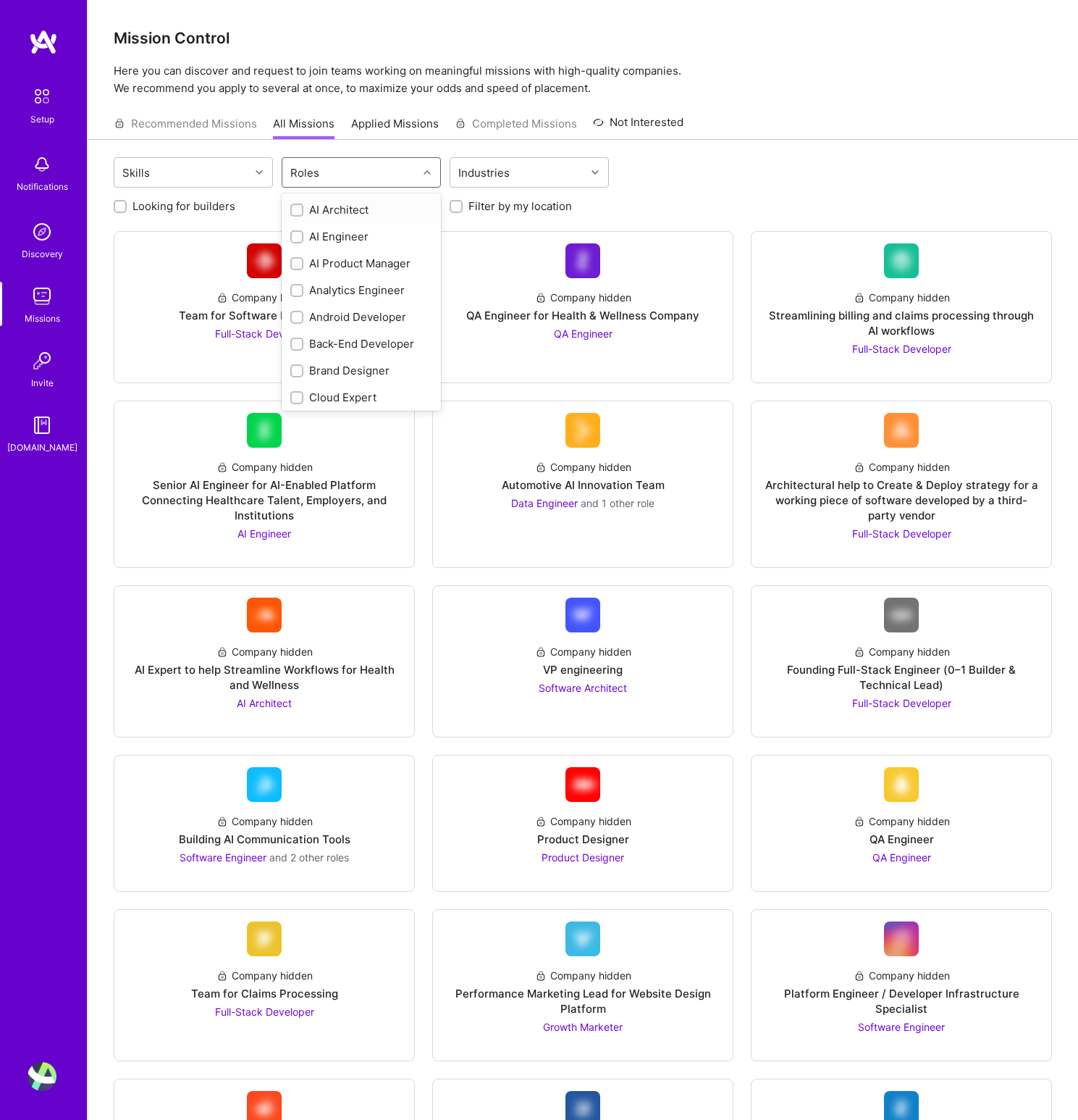
click at [330, 177] on div "Roles" at bounding box center [350, 172] width 136 height 29
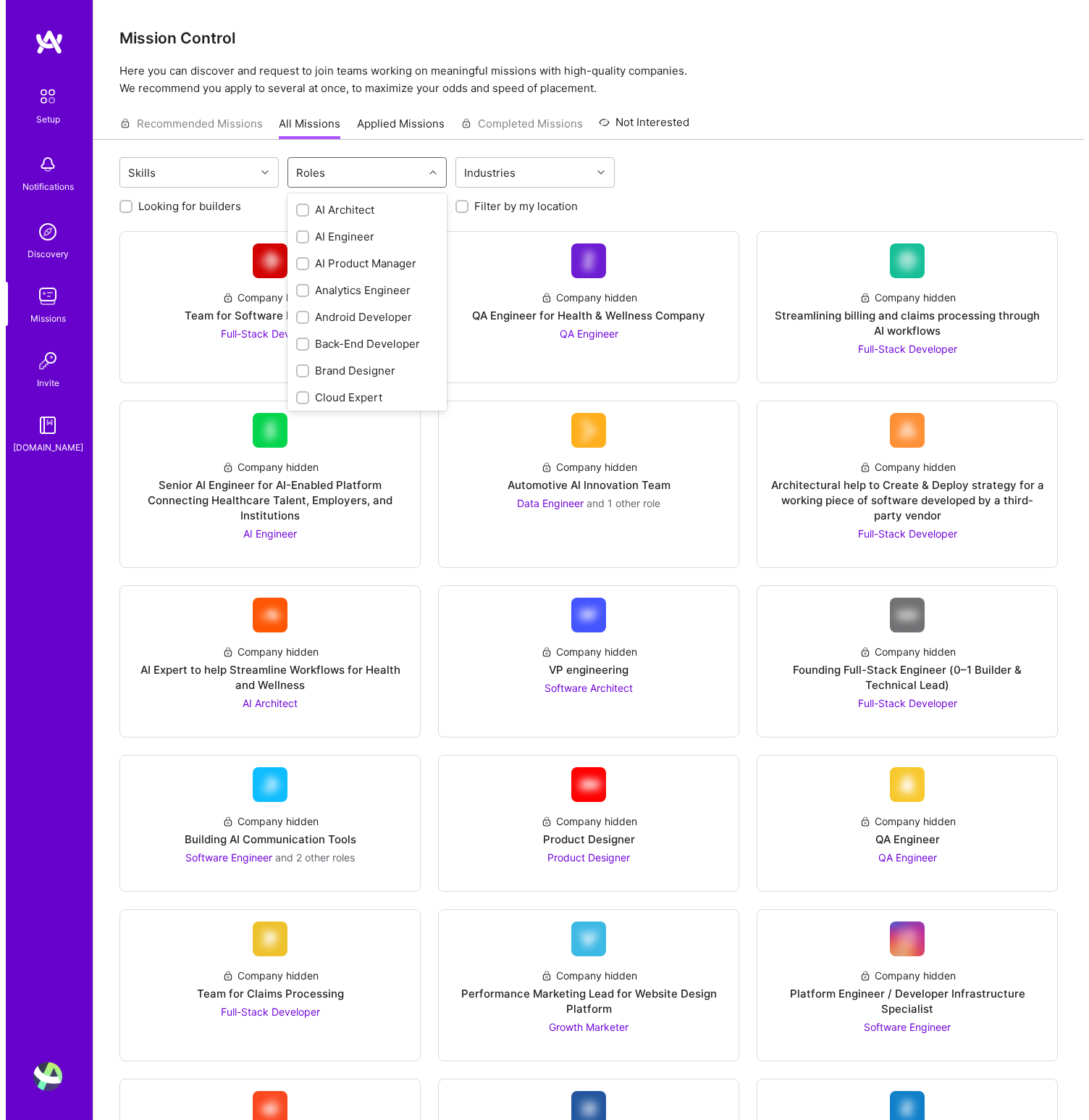
scroll to position [688, 0]
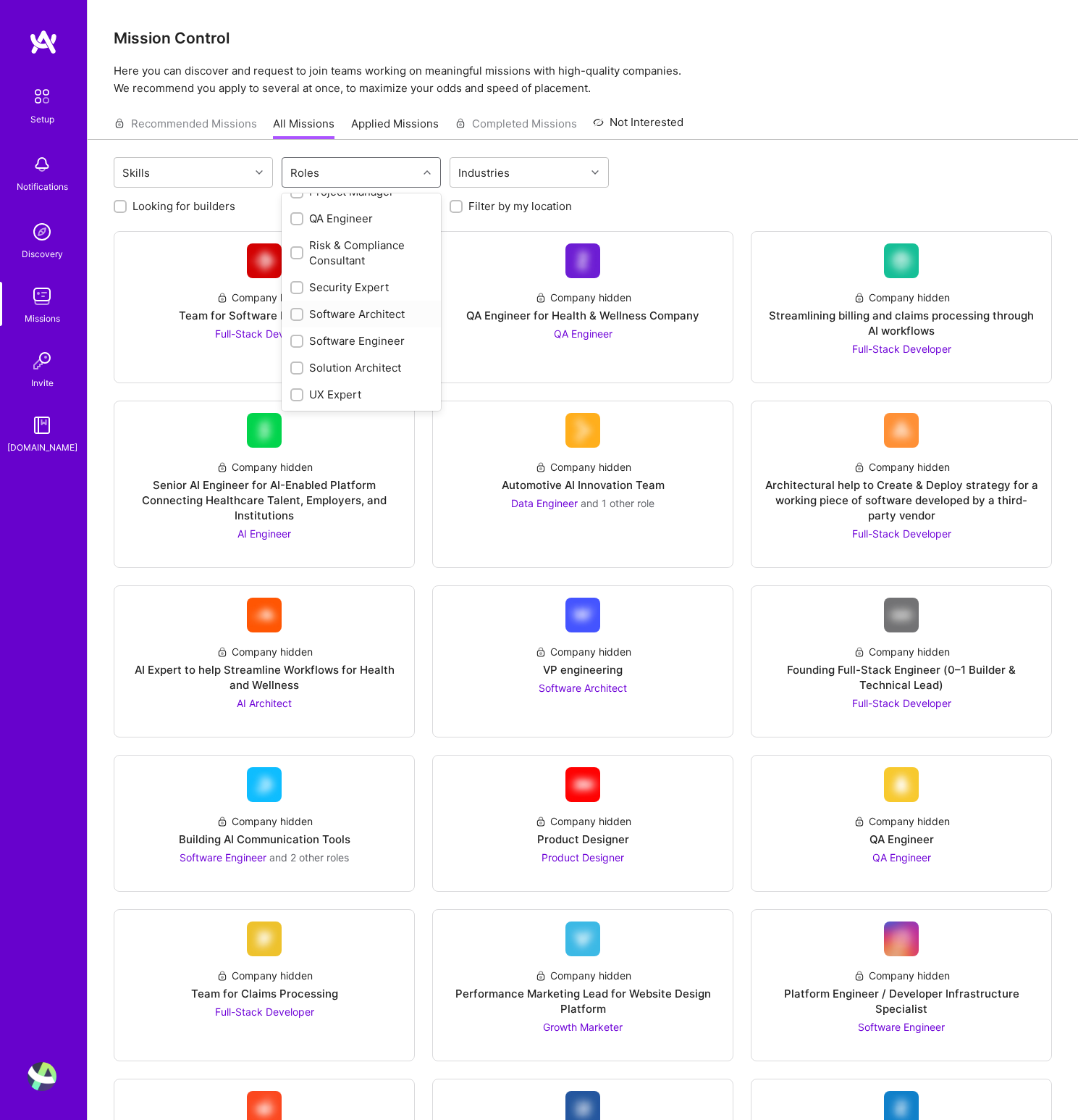
click at [369, 319] on div "Software Architect" at bounding box center [361, 314] width 142 height 15
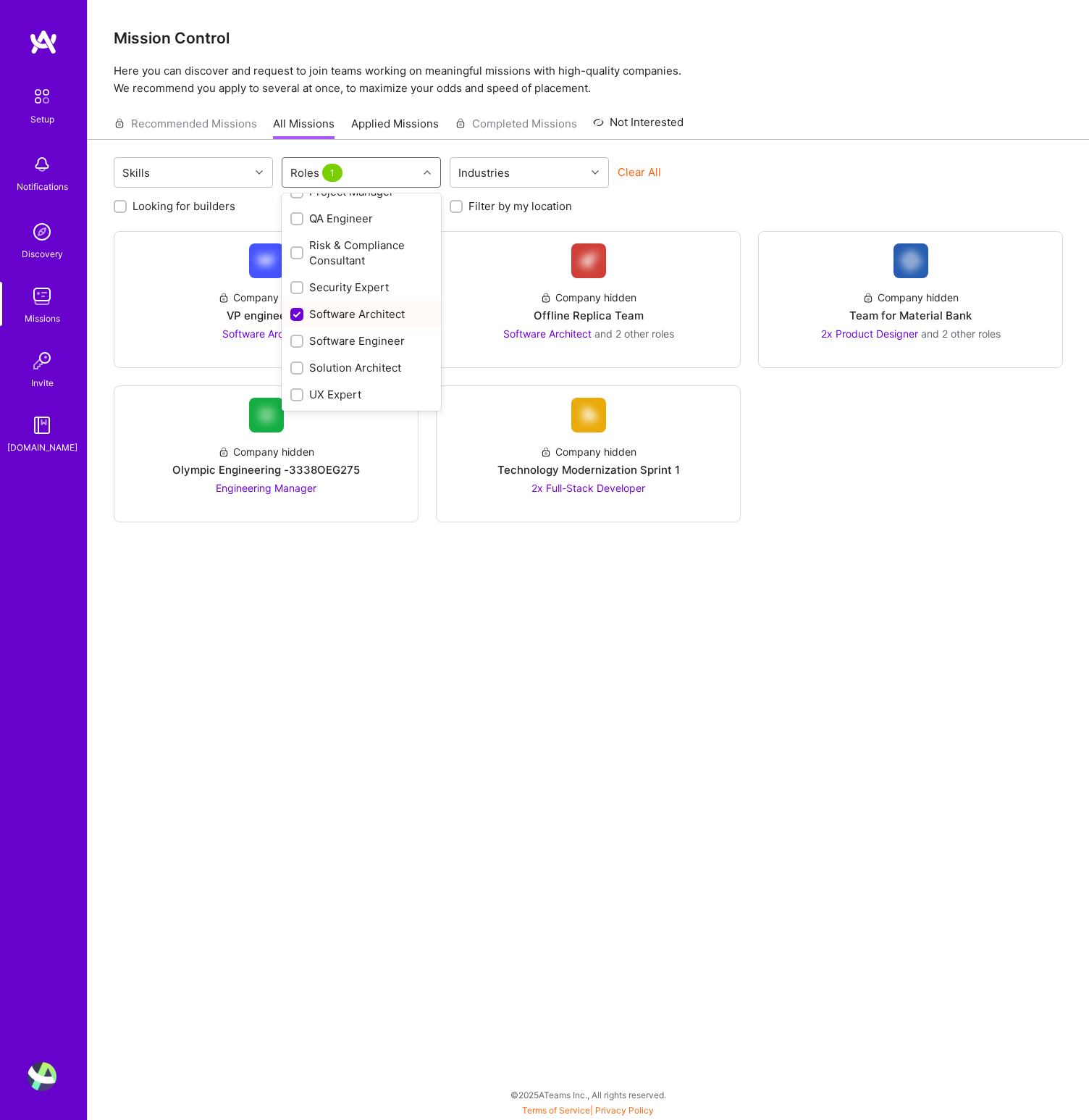
click at [369, 319] on div "Software Architect" at bounding box center [361, 314] width 142 height 15
checkbox input "false"
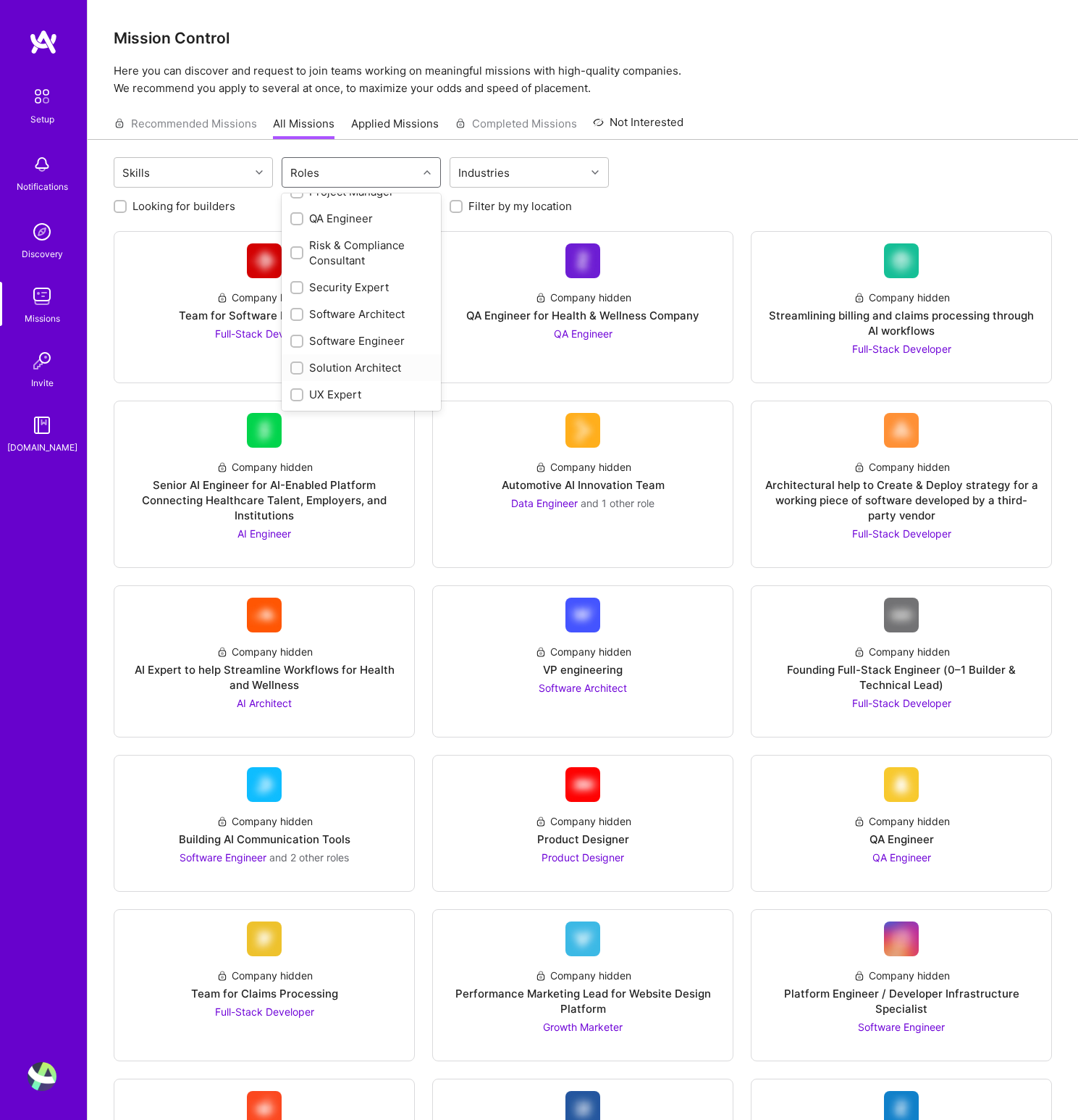
click at [369, 364] on div "Solution Architect" at bounding box center [361, 367] width 142 height 15
checkbox input "true"
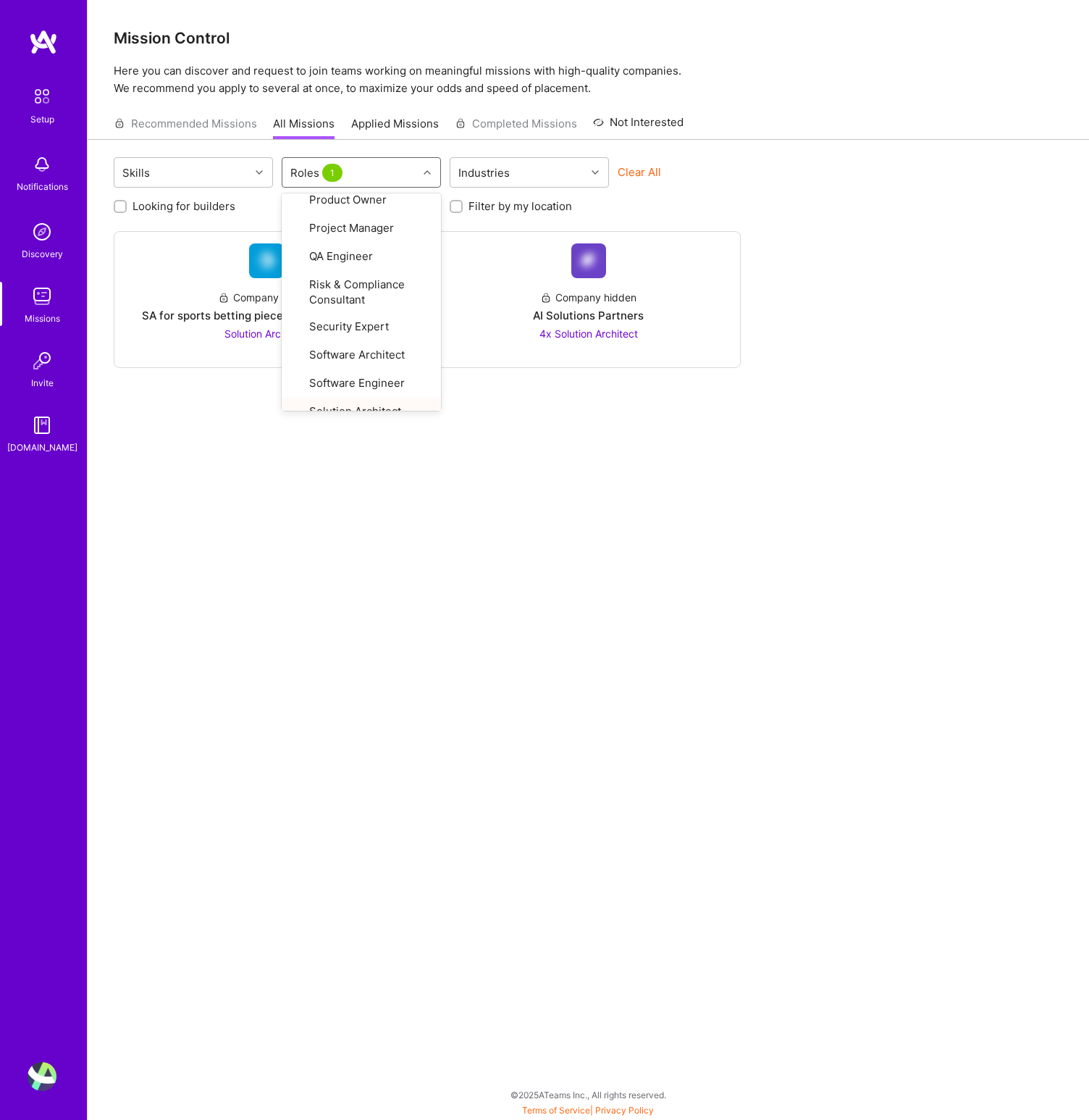
click at [866, 175] on div "Skills option Solution Architect, selected. option Solution Architect focused, …" at bounding box center [588, 174] width 949 height 34
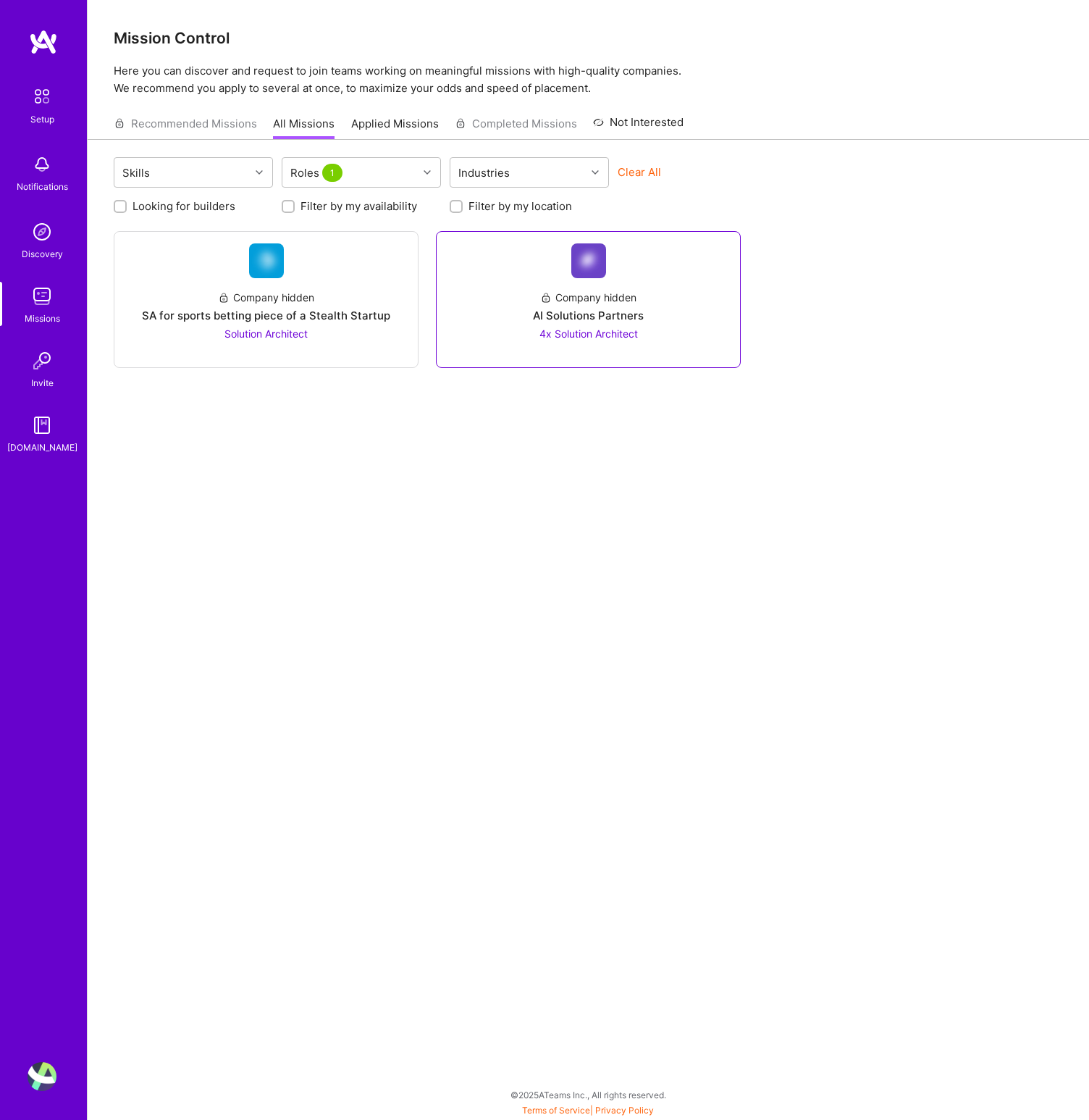
click at [635, 309] on div "AI Solutions Partners" at bounding box center [588, 315] width 111 height 15
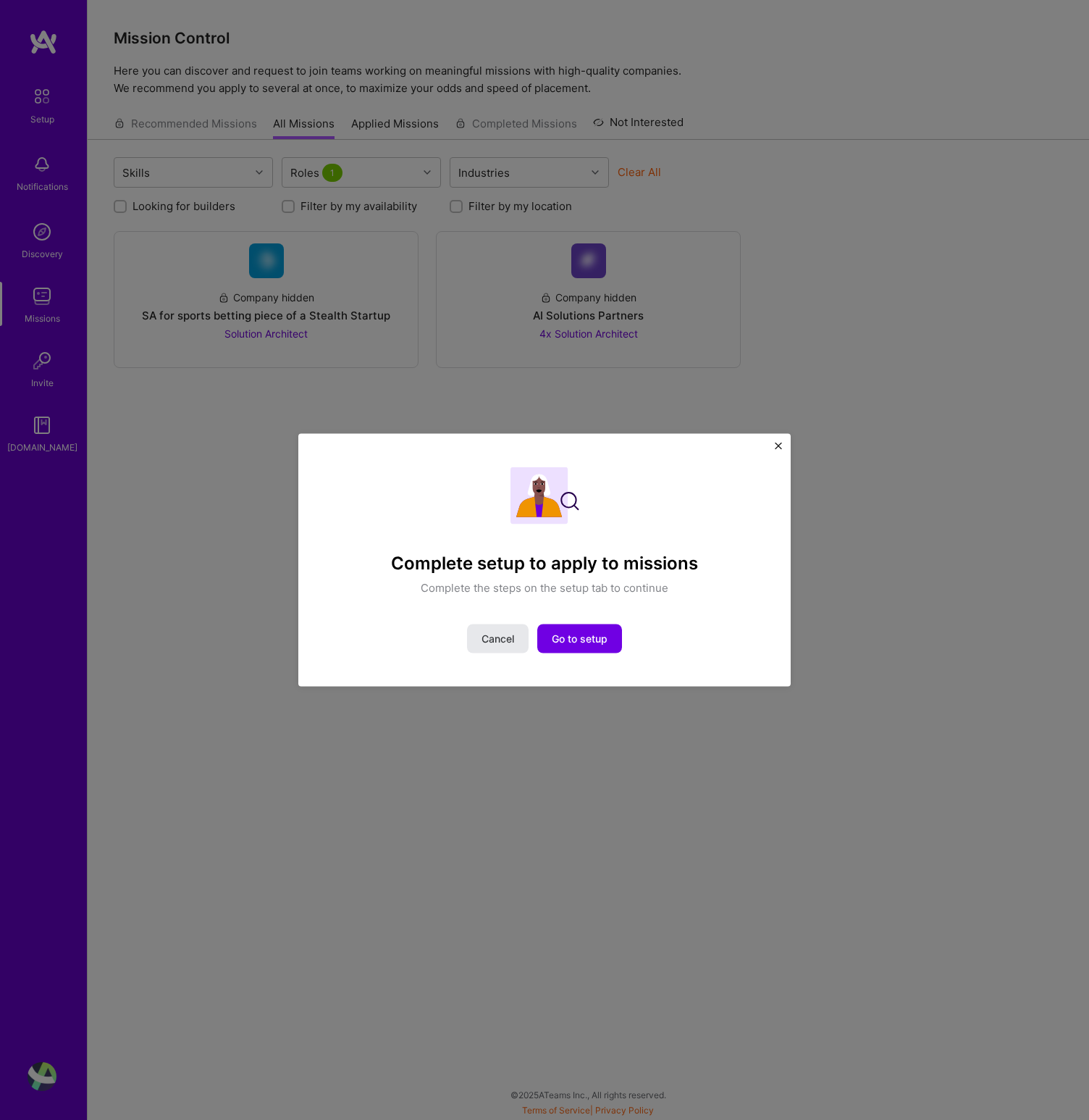
click at [510, 638] on span "Cancel" at bounding box center [498, 638] width 33 height 14
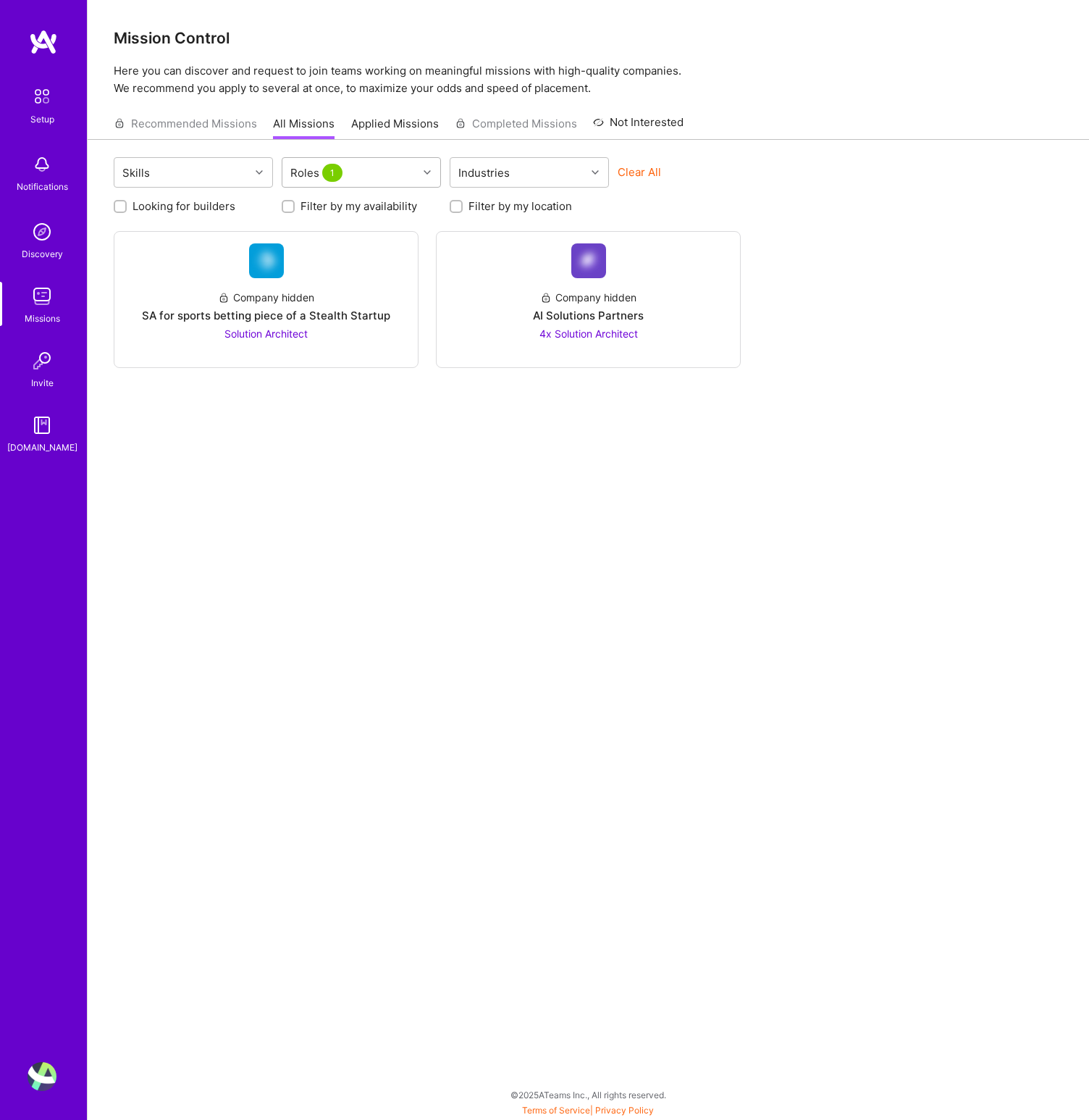
click at [372, 176] on div "Roles 1" at bounding box center [350, 172] width 136 height 29
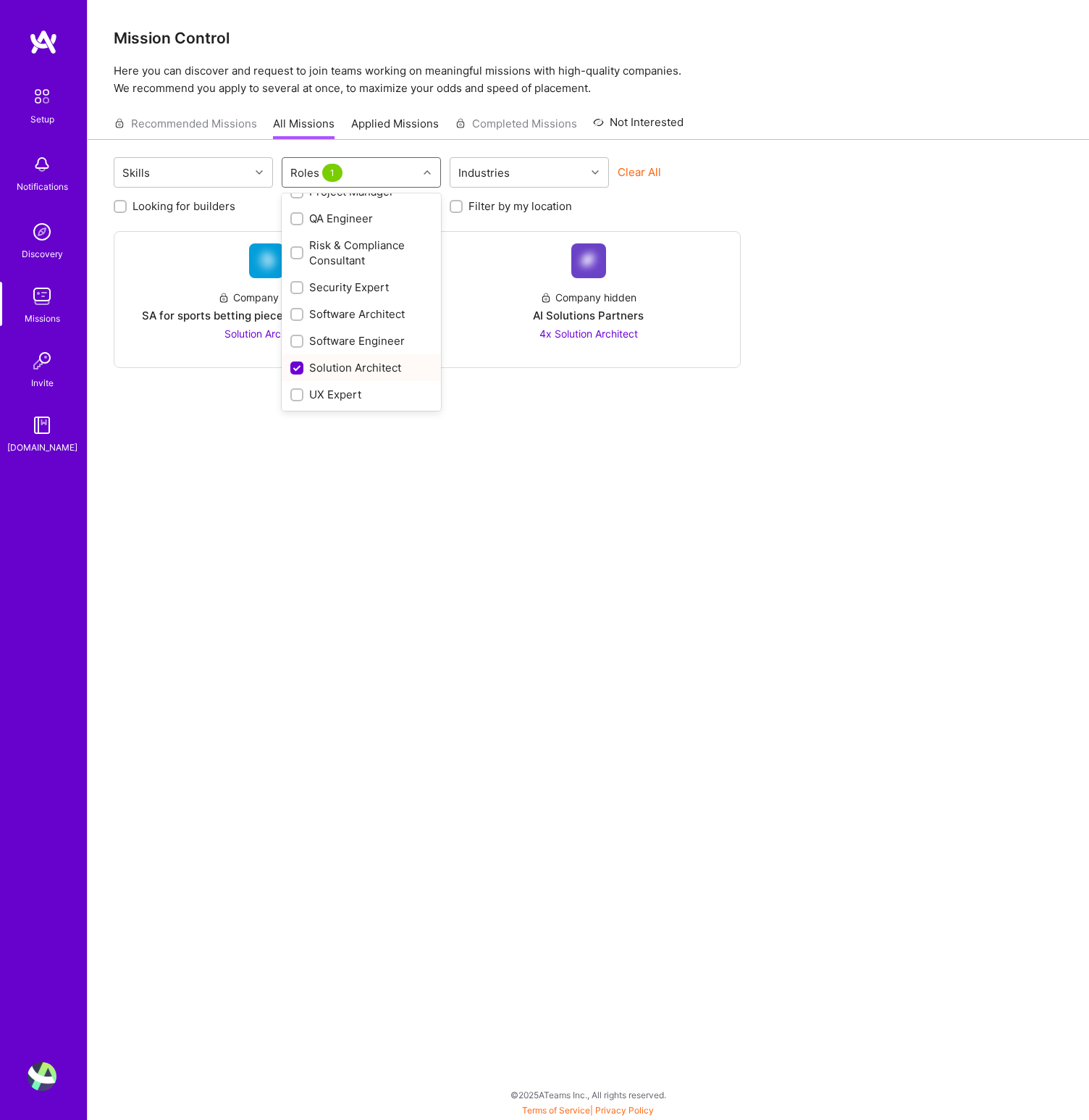
click at [298, 365] on input "checkbox" at bounding box center [298, 368] width 13 height 13
checkbox input "false"
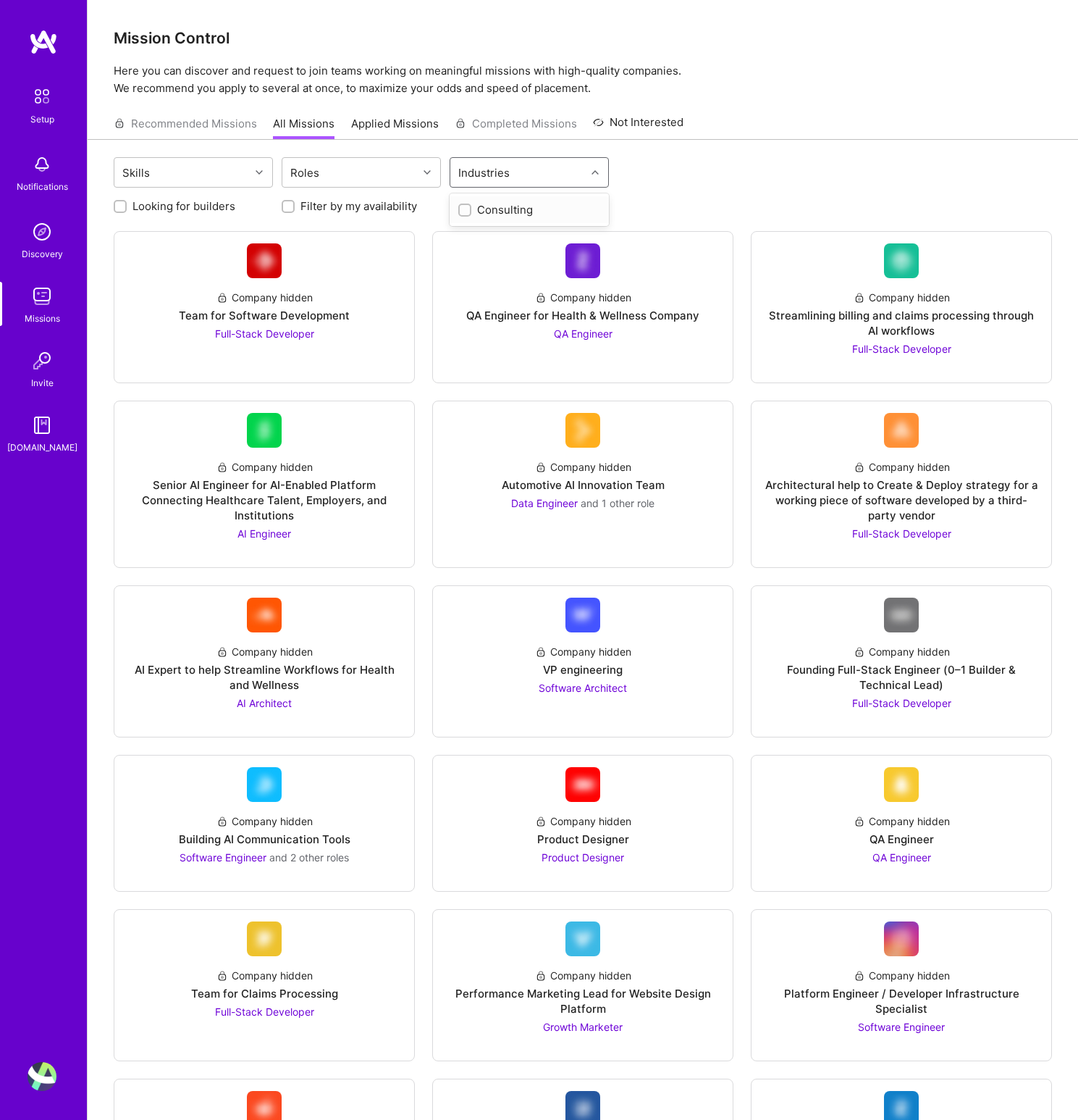
click at [568, 183] on div "Industries" at bounding box center [519, 172] width 136 height 29
click at [670, 173] on div "Skills Roles option Consulting focused, 1 of 1. 1 result available. Use Up and …" at bounding box center [583, 174] width 939 height 34
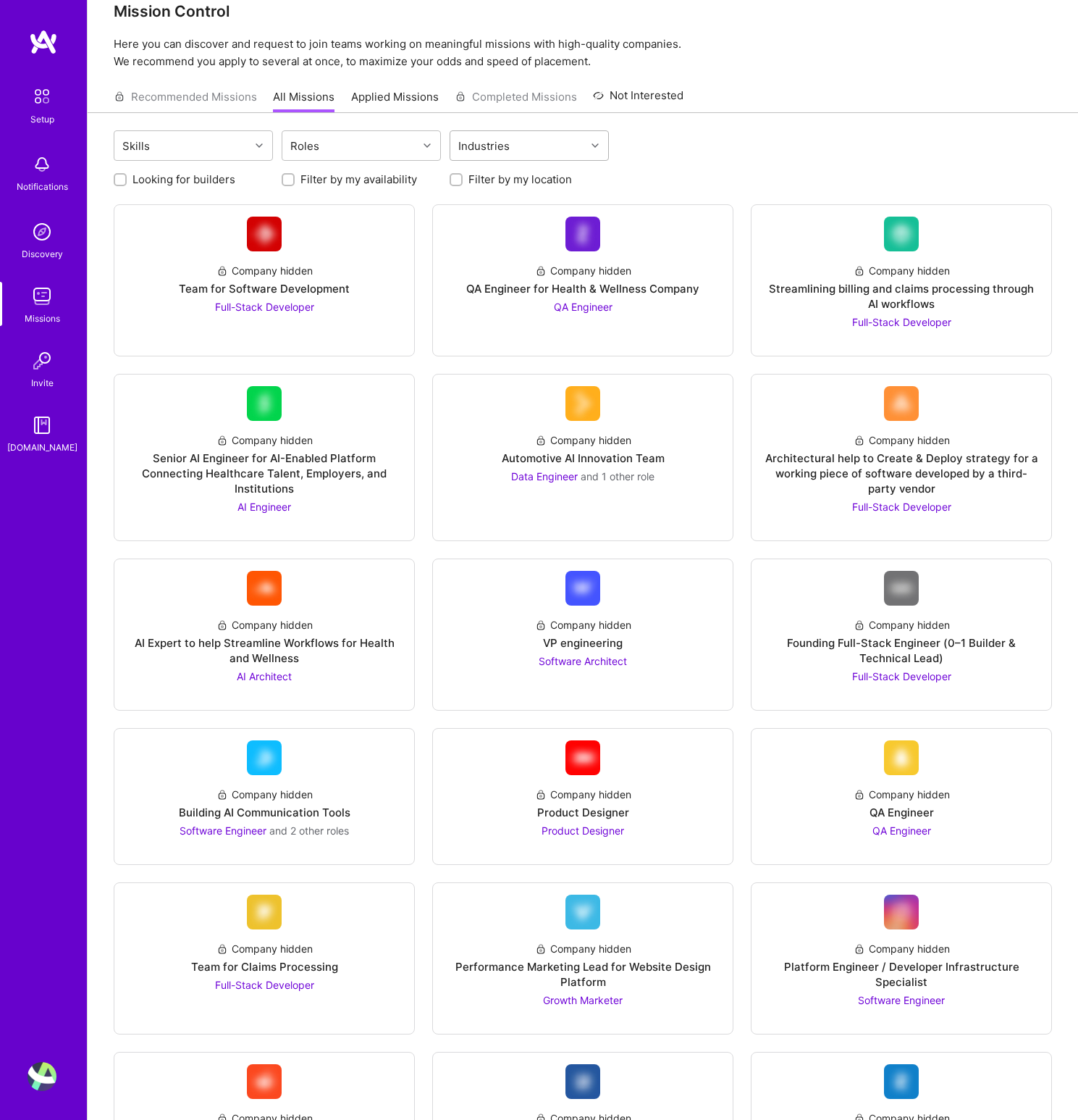
scroll to position [0, 0]
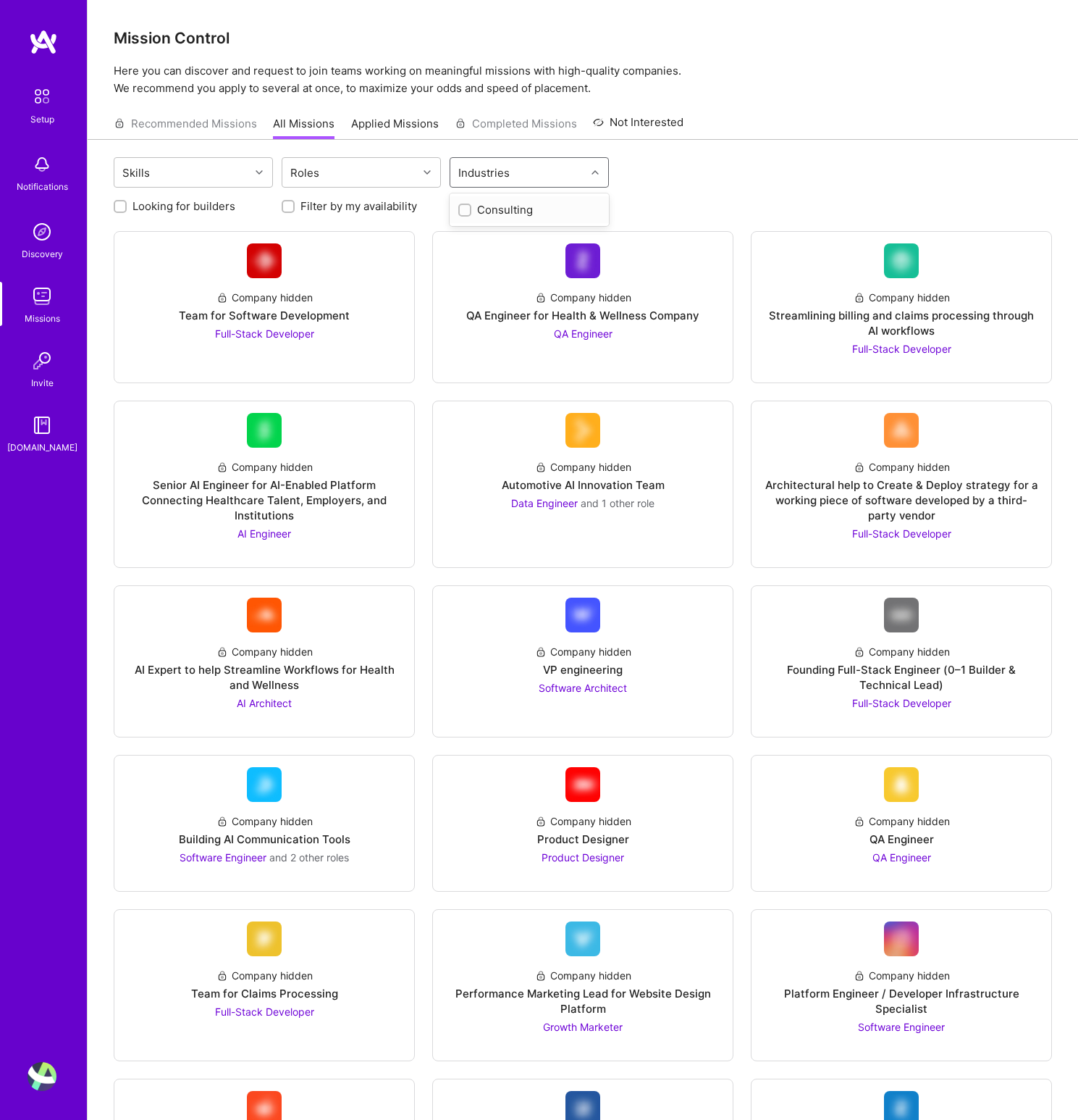
click at [552, 172] on div "Industries" at bounding box center [519, 172] width 136 height 29
click at [554, 171] on div "Industries" at bounding box center [519, 172] width 136 height 29
click at [174, 177] on div "Skills" at bounding box center [183, 172] width 136 height 29
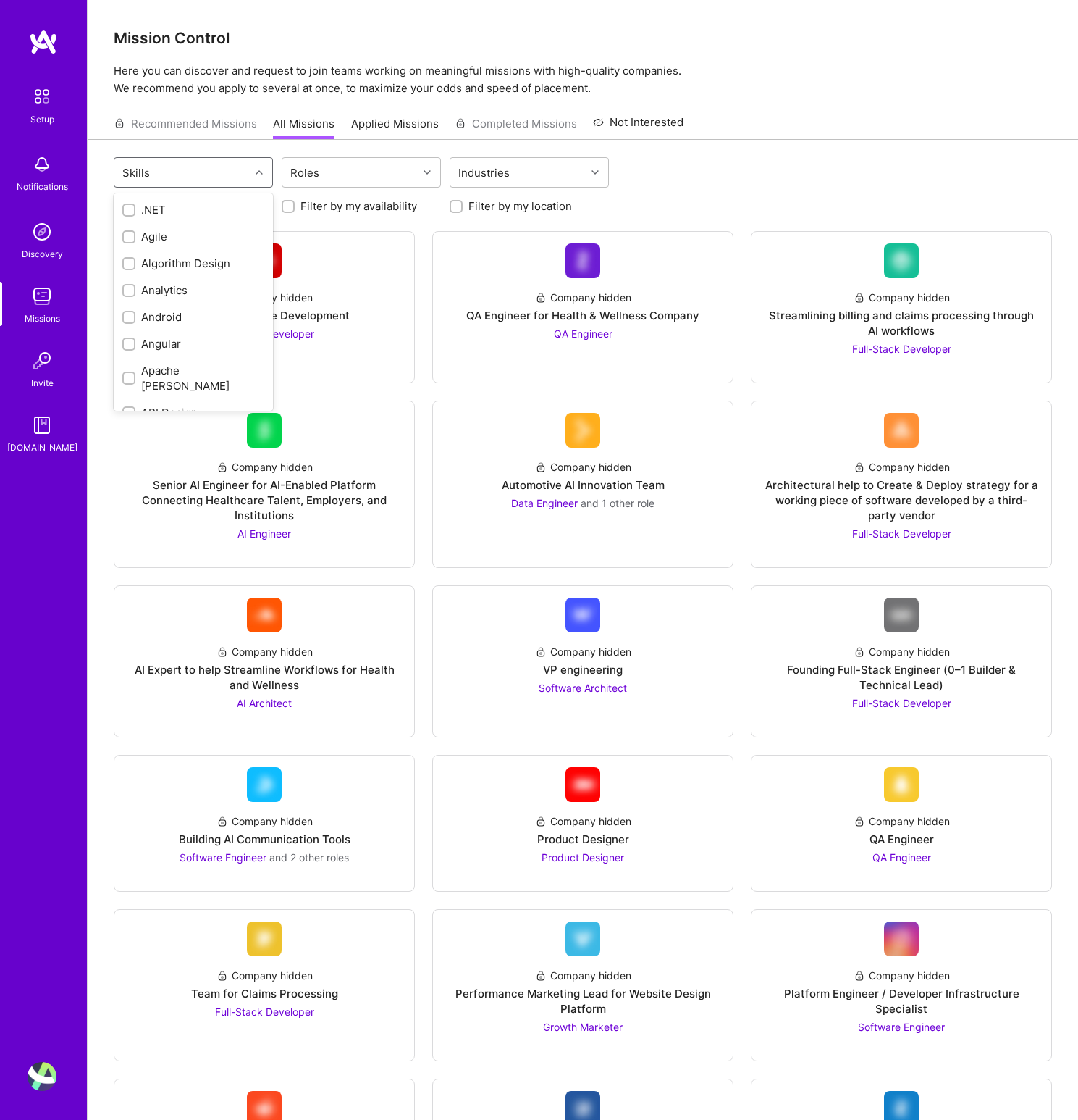
scroll to position [364, 0]
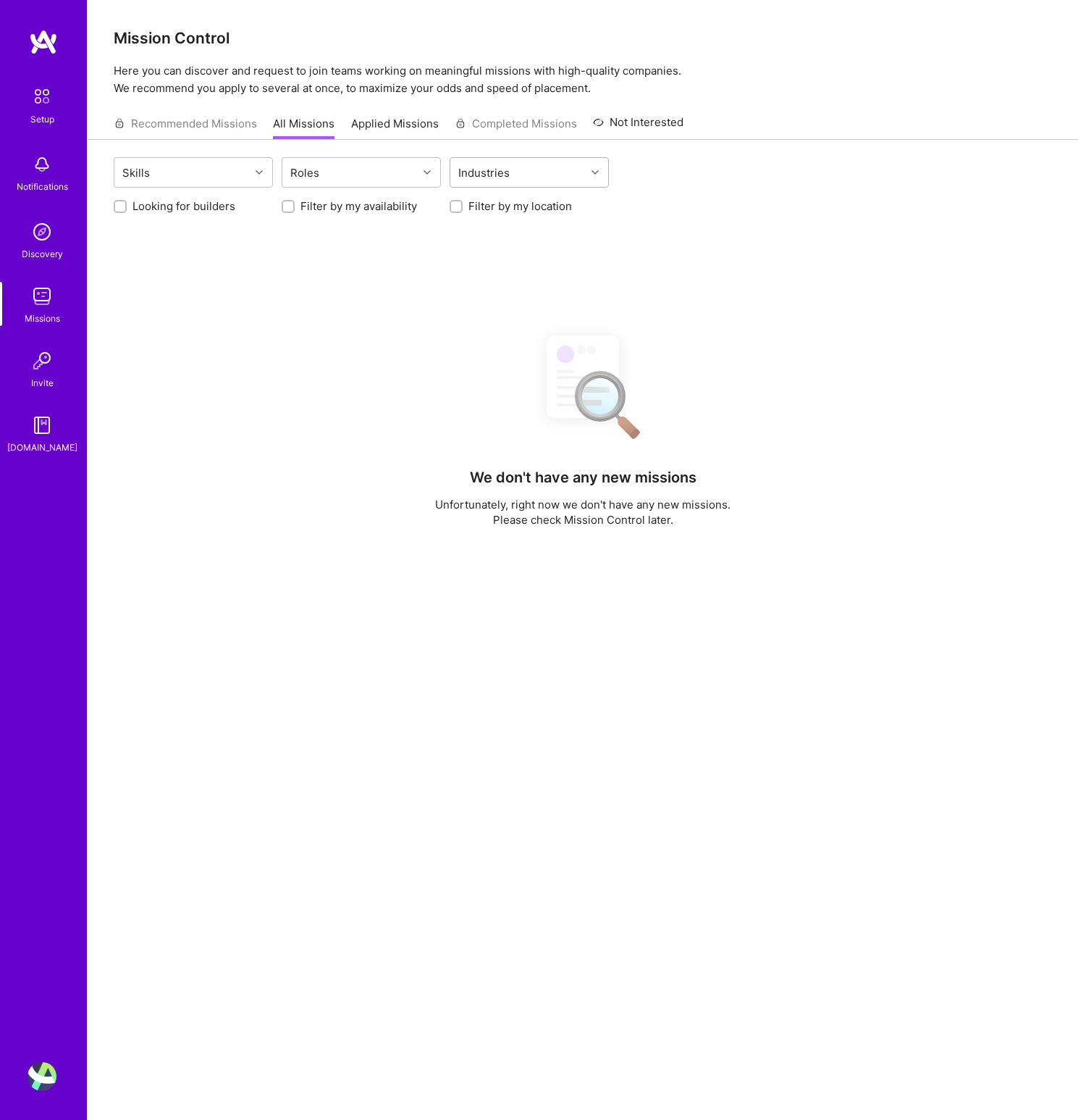
click at [540, 159] on div "Industries" at bounding box center [519, 172] width 136 height 29
click at [540, 160] on div "Industries" at bounding box center [519, 172] width 136 height 29
click at [706, 177] on div "Skills Roles Select is focused ,type to refine list, press Down to open the men…" at bounding box center [583, 174] width 939 height 34
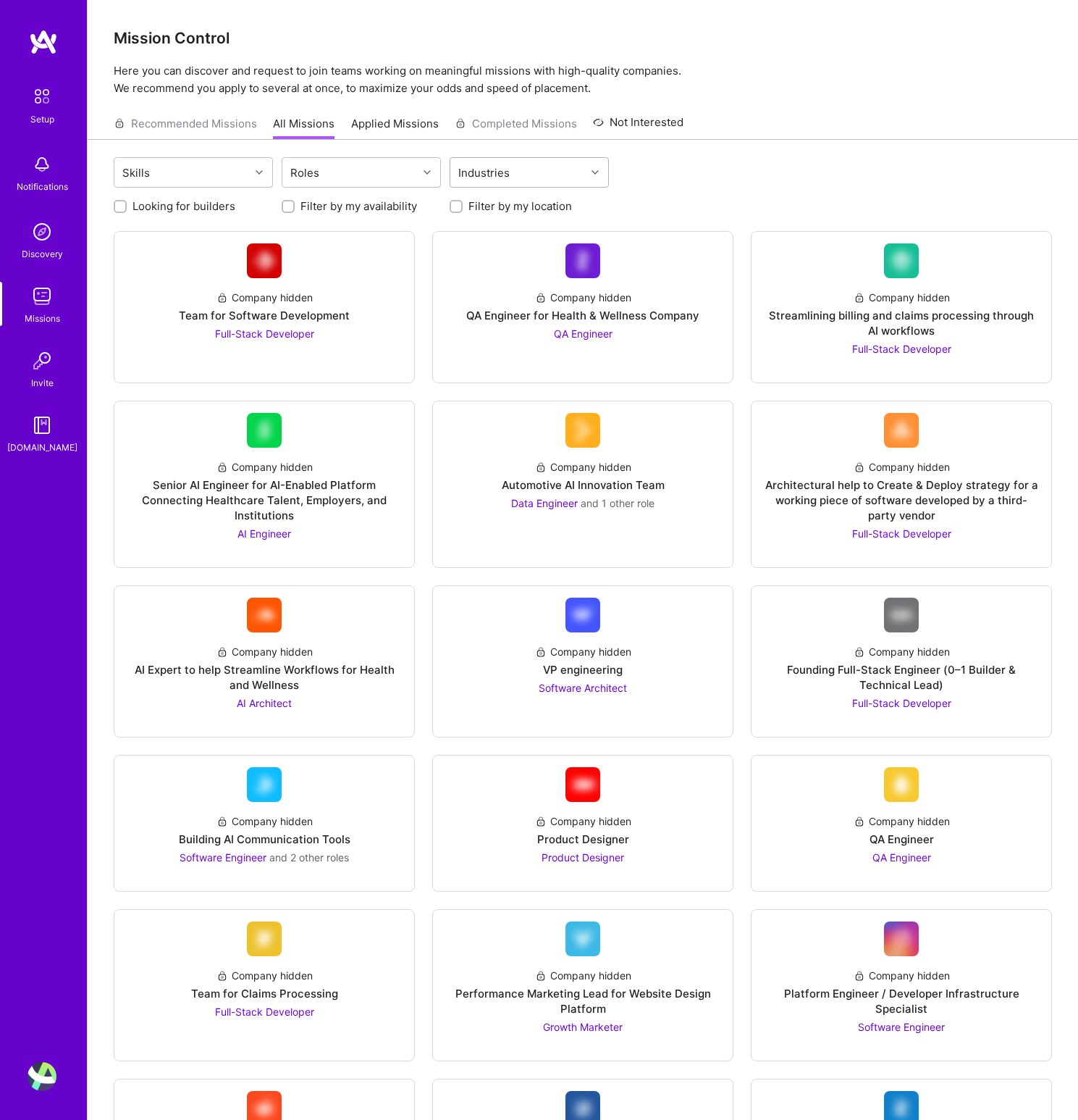
click at [595, 173] on icon at bounding box center [595, 172] width 7 height 7
click at [723, 189] on div "Skills Roles option Consulting focused, 1 of 1. 1 result available. Use Up and …" at bounding box center [583, 174] width 939 height 34
click at [419, 131] on link "Applied Missions" at bounding box center [395, 128] width 88 height 24
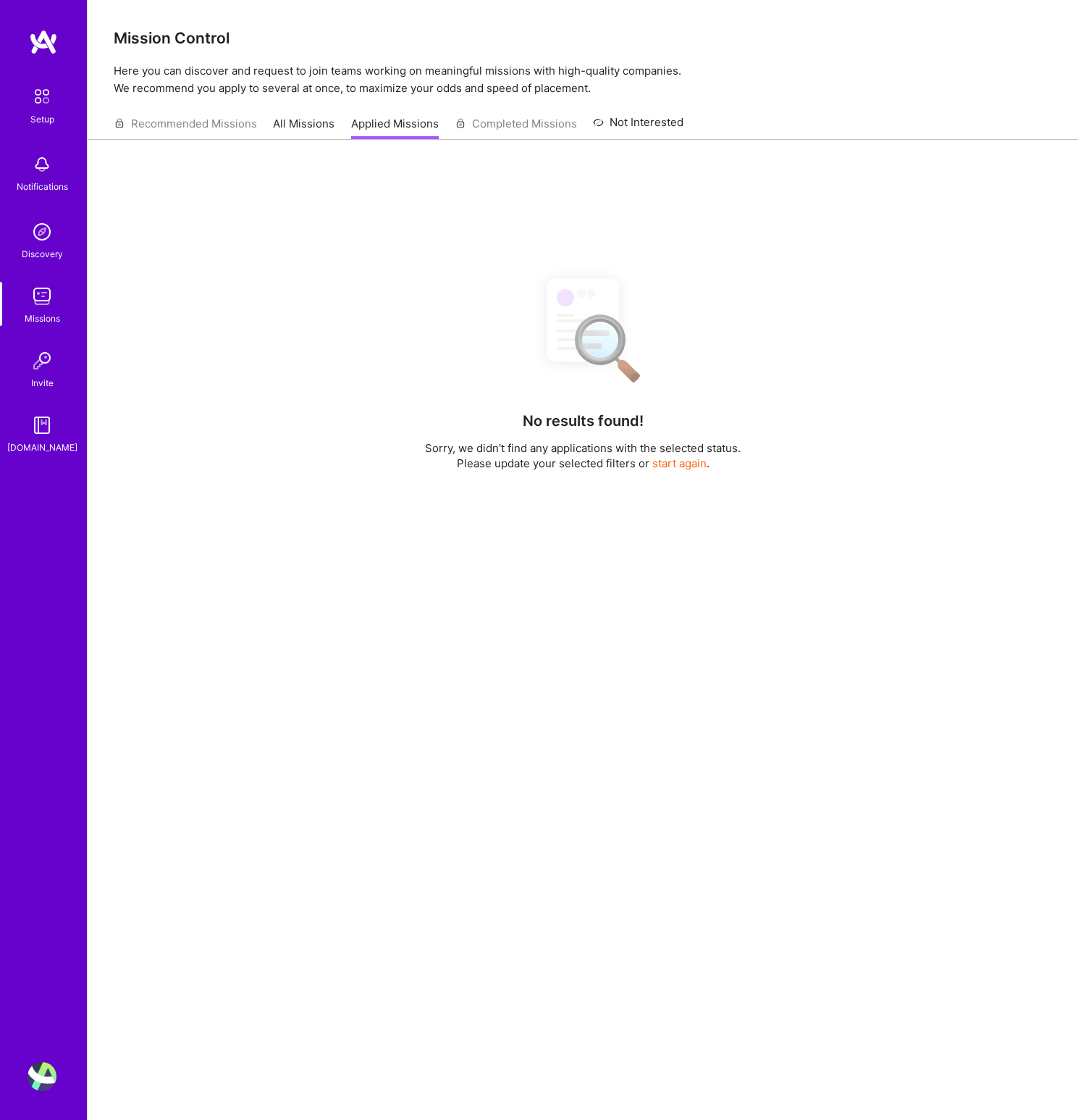
click at [311, 124] on link "All Missions" at bounding box center [303, 128] width 62 height 24
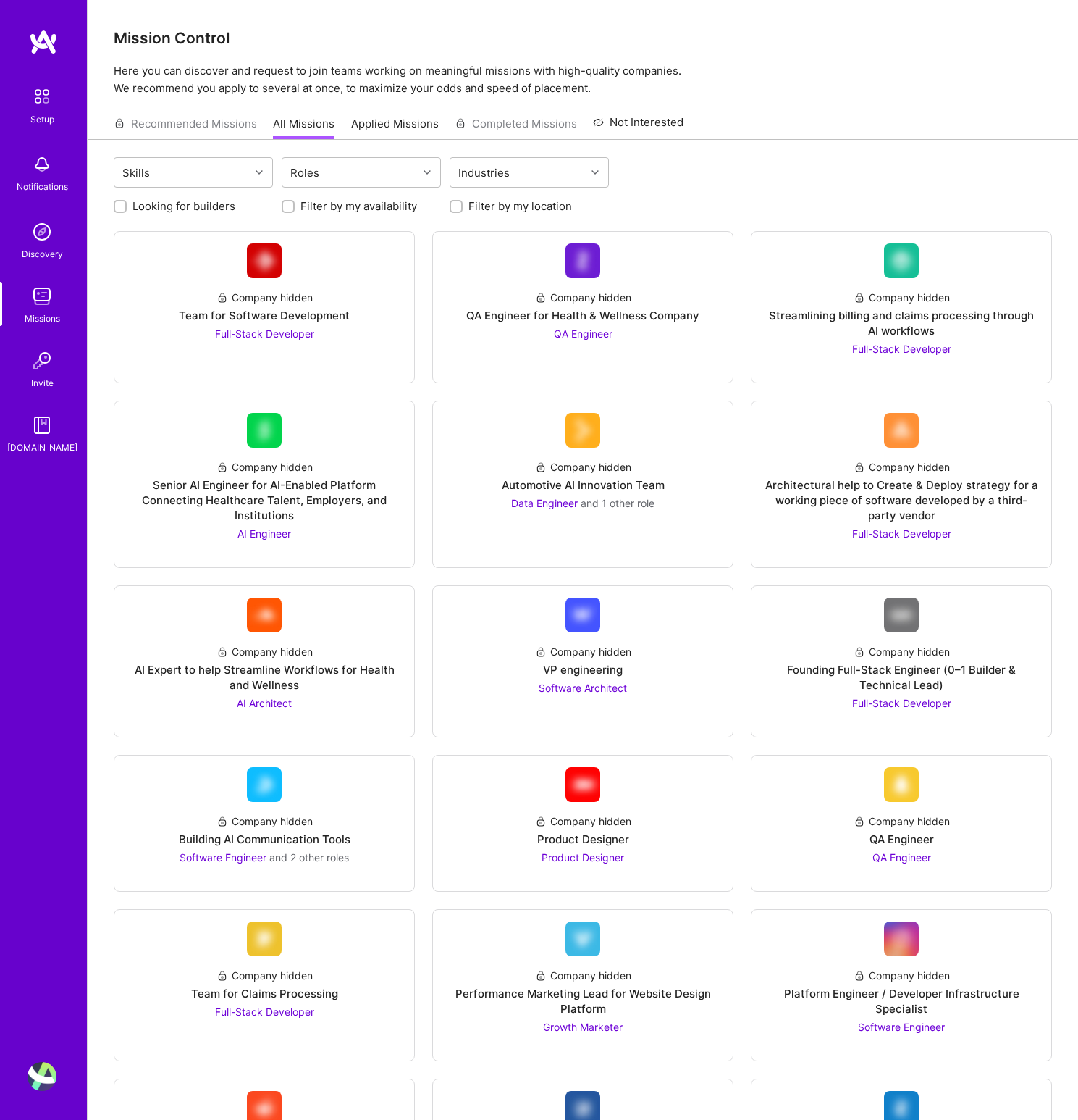
click at [165, 119] on div "Recommended Missions All Missions Applied Missions Completed Missions Not Inter…" at bounding box center [399, 124] width 570 height 31
click at [60, 100] on link "Setup" at bounding box center [42, 104] width 90 height 45
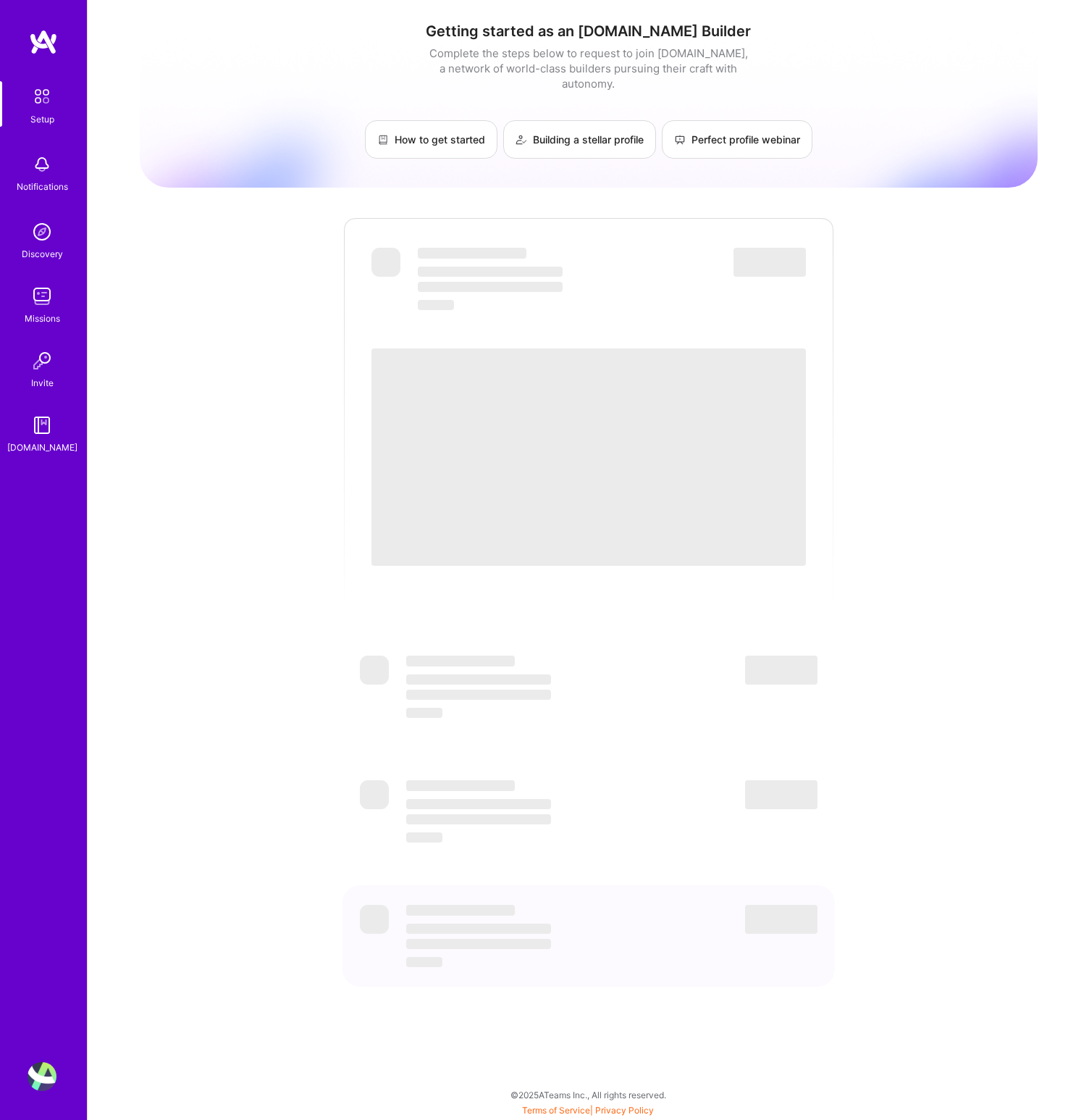
click at [42, 229] on img at bounding box center [42, 232] width 29 height 29
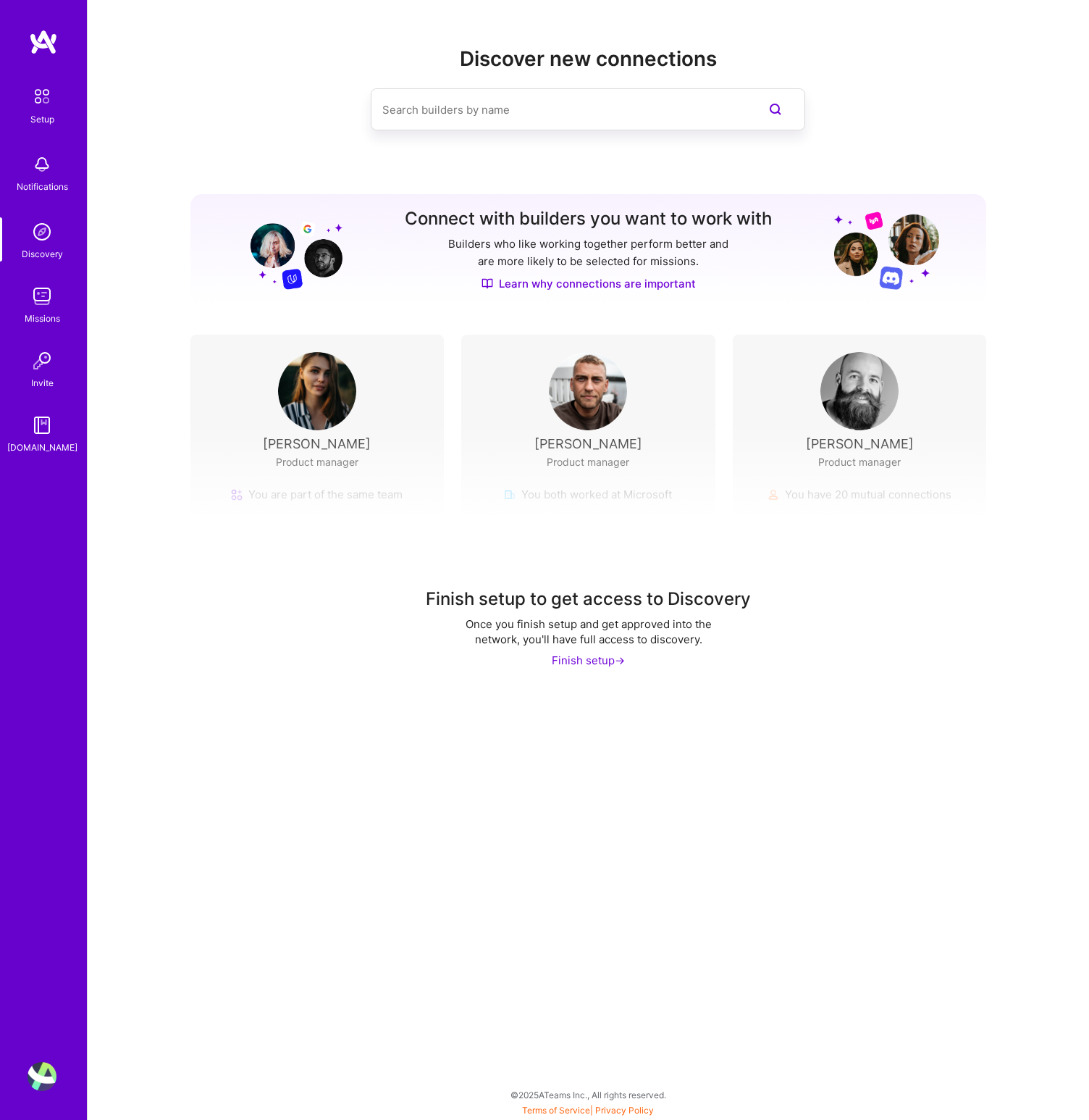
click at [48, 366] on img at bounding box center [42, 361] width 29 height 29
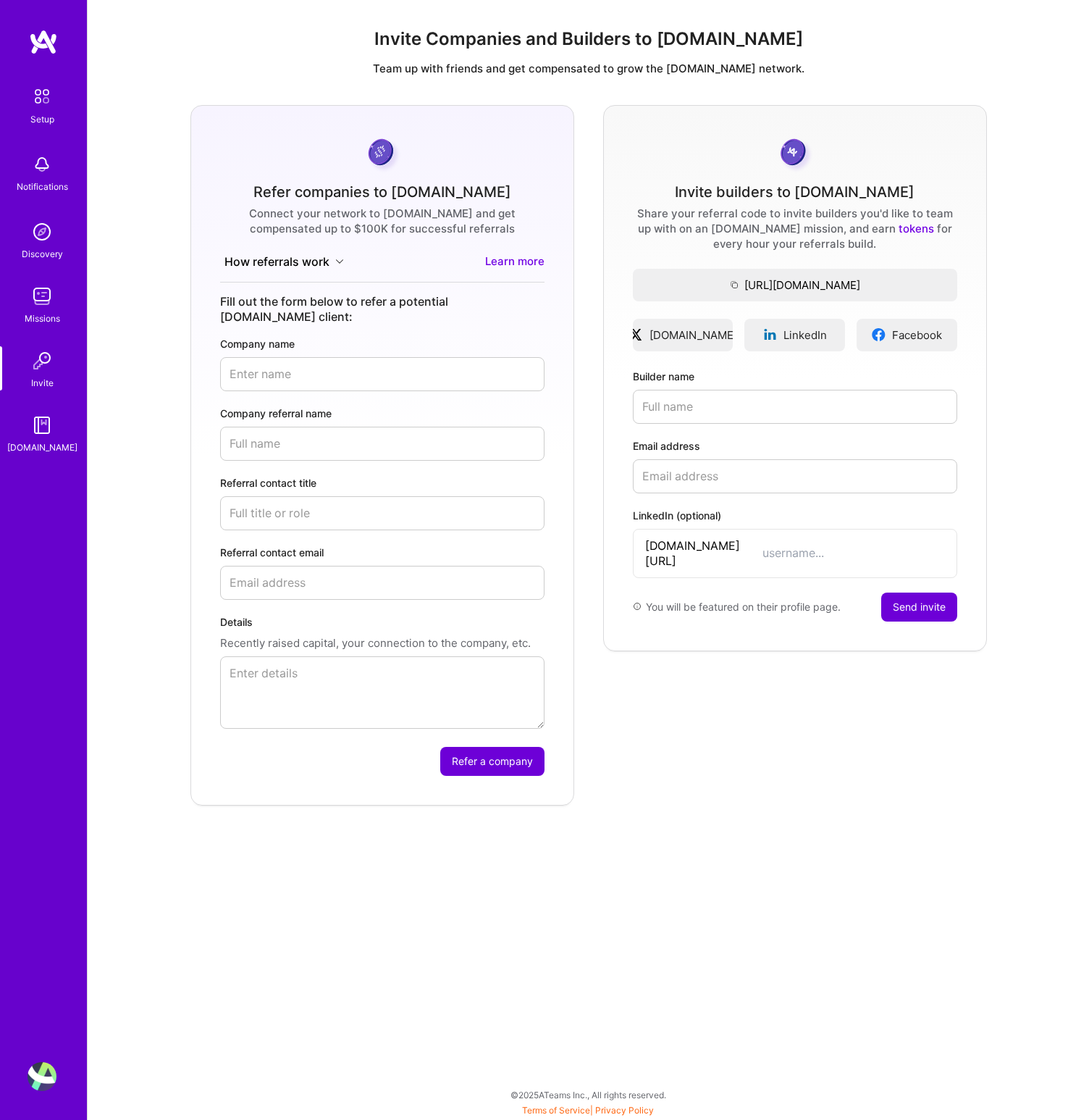
click at [43, 113] on div "Setup" at bounding box center [42, 119] width 24 height 15
